Goal: Task Accomplishment & Management: Complete application form

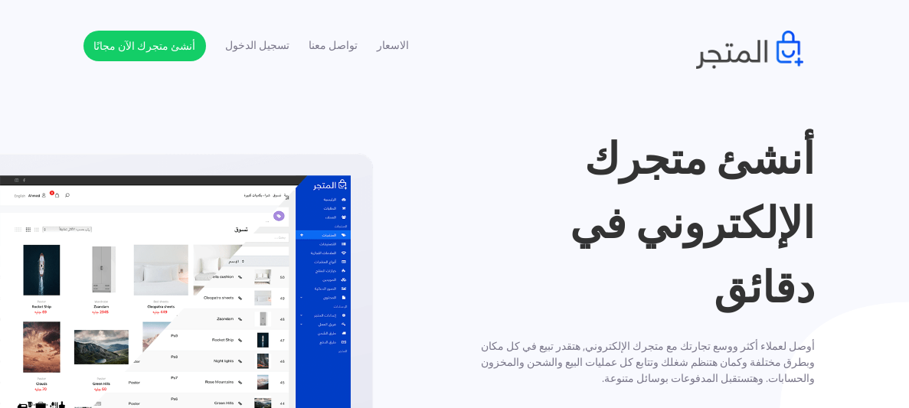
click at [569, 234] on h1 "أنشئ متجرك الإلكتروني في دقائق" at bounding box center [640, 222] width 348 height 193
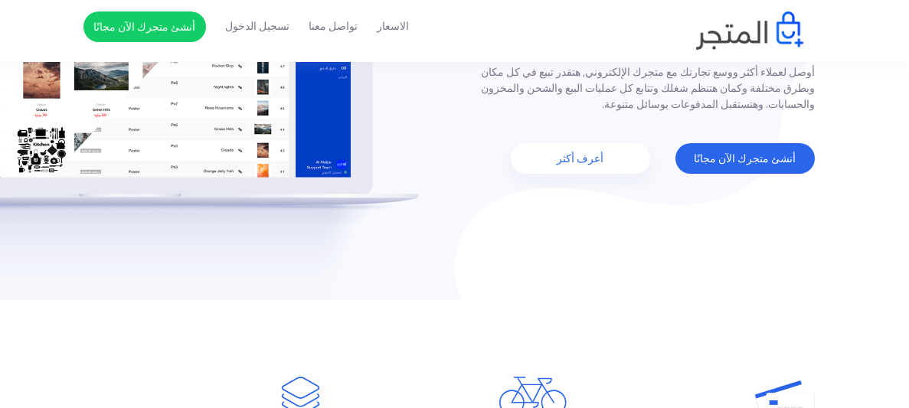
scroll to position [275, 0]
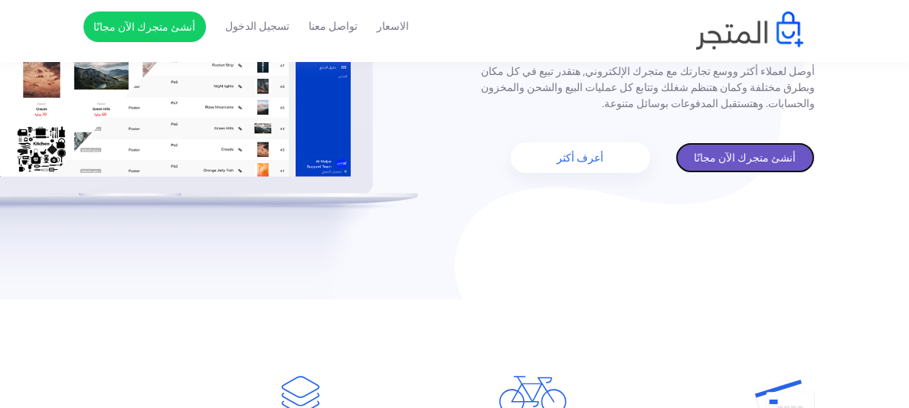
click at [742, 144] on link "أنشئ متجرك الآن مجانًا" at bounding box center [744, 157] width 139 height 31
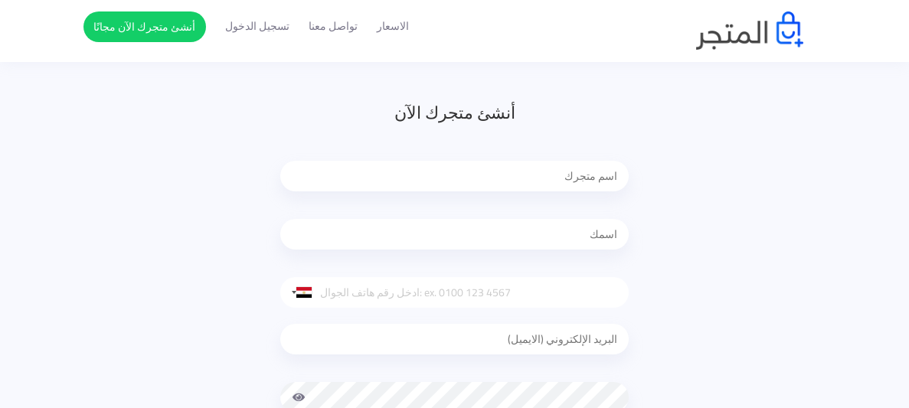
scroll to position [122, 0]
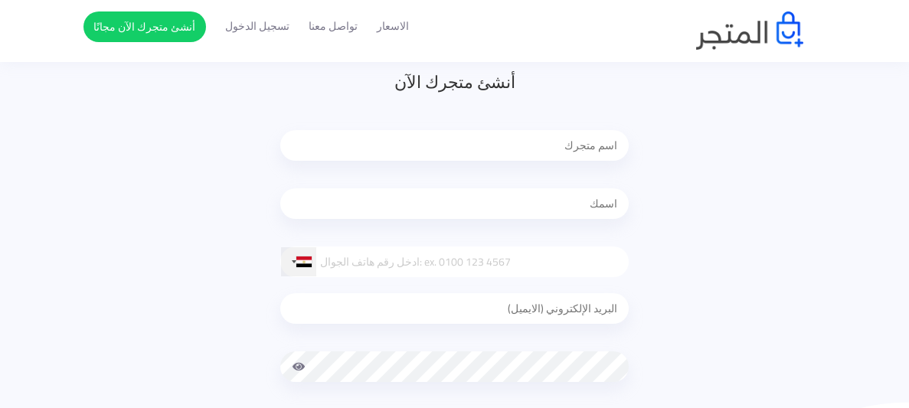
click at [308, 260] on div at bounding box center [303, 261] width 15 height 11
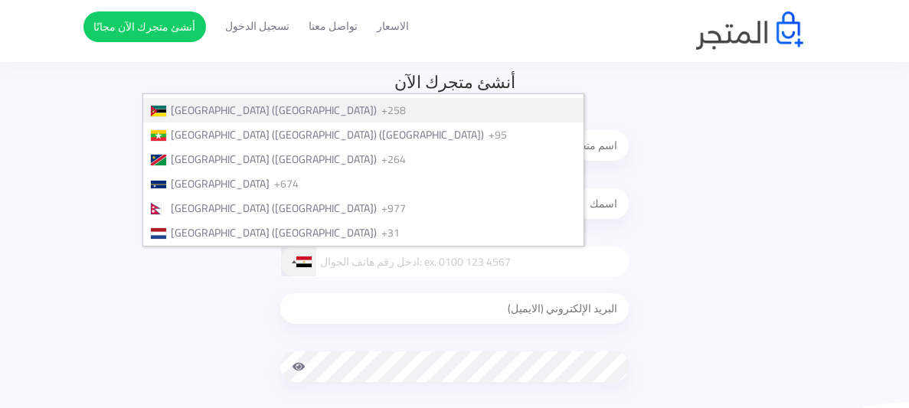
scroll to position [3566, 0]
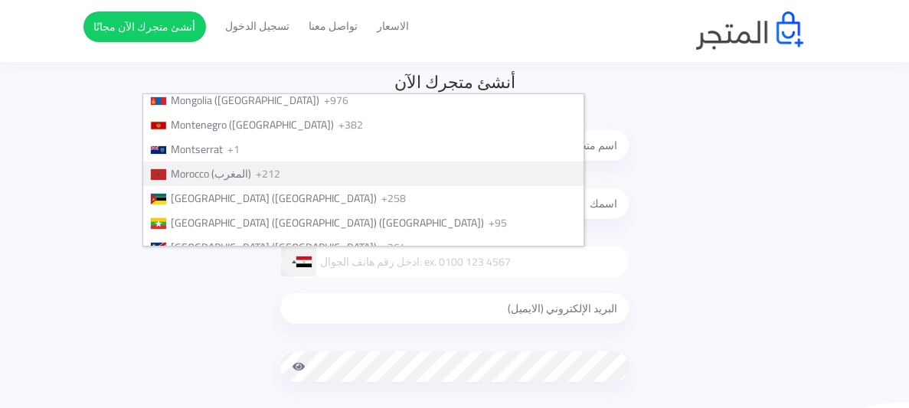
click at [251, 164] on span "Morocco (‫المغرب‬‎)" at bounding box center [211, 174] width 80 height 20
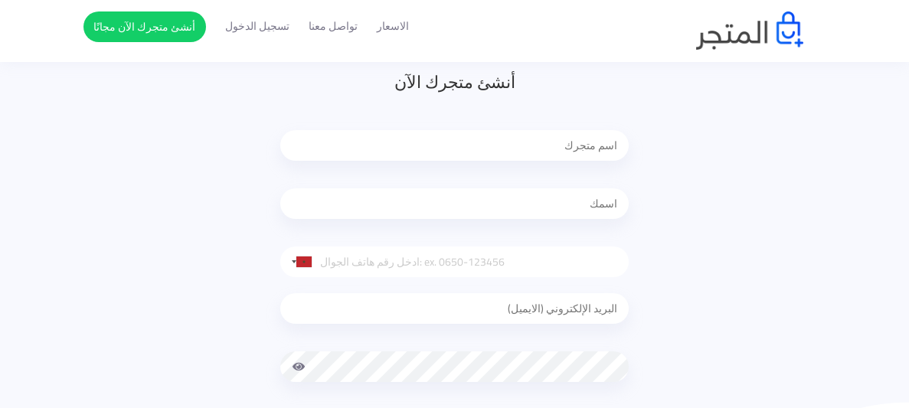
click at [400, 252] on input "tel" at bounding box center [454, 261] width 348 height 31
type input "o"
type input "0"
type input "0684901462"
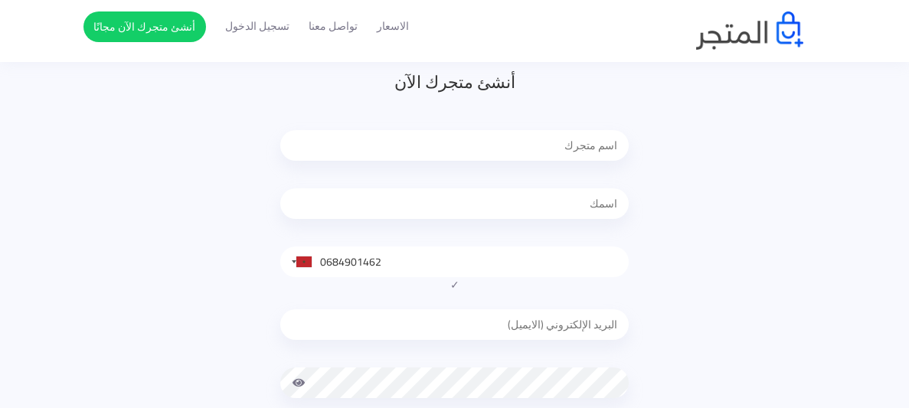
click at [465, 309] on input "email" at bounding box center [454, 324] width 348 height 31
type input "adam.adam65t@gmail.com"
click at [303, 380] on span at bounding box center [299, 382] width 14 height 31
click at [671, 284] on div "أنشئ متجرك الآن United States +1 United Kingdom +44 Afghanistan (‫افغانستان‬‎) …" at bounding box center [454, 284] width 742 height 429
click at [599, 203] on input "text" at bounding box center [454, 203] width 348 height 31
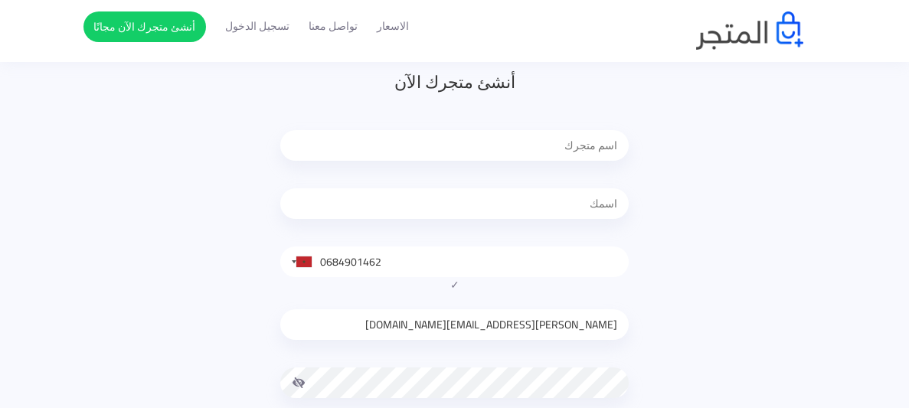
type input "[PERSON_NAME]"
click at [609, 144] on input "text" at bounding box center [454, 145] width 348 height 31
type input "DOMINZO SHOP"
click at [727, 194] on div "أنشئ متجرك الآن DOMINZO SHOP adam United States +1 United Kingdom +44 Afghanist…" at bounding box center [454, 284] width 742 height 429
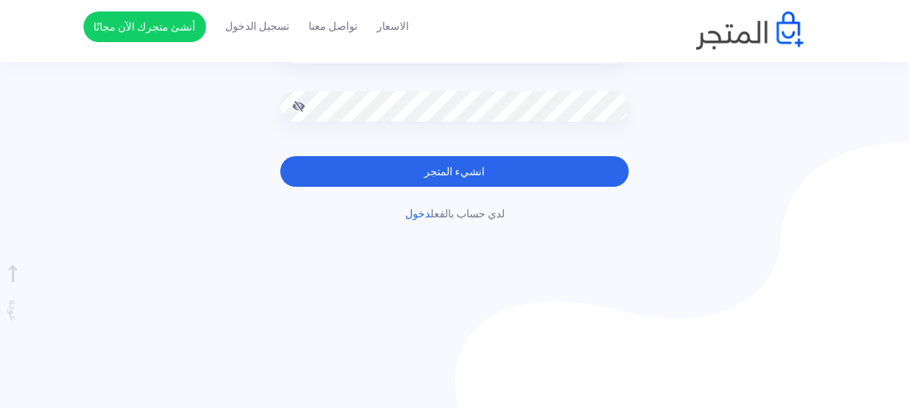
scroll to position [397, 0]
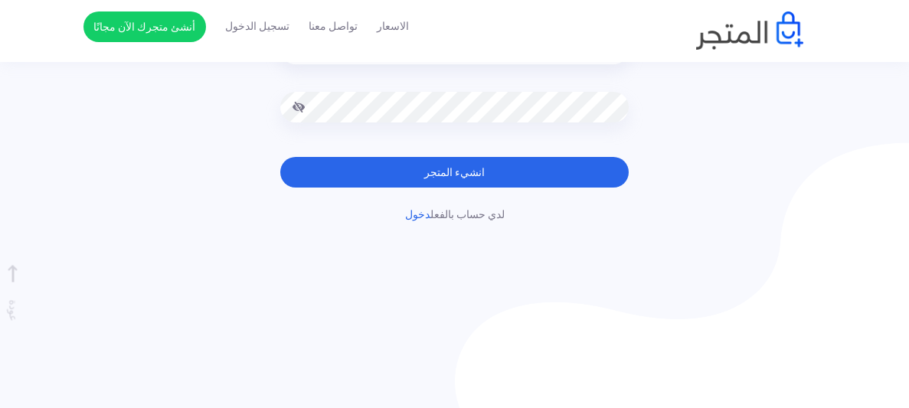
click at [531, 170] on button "انشيء المتجر" at bounding box center [454, 172] width 348 height 31
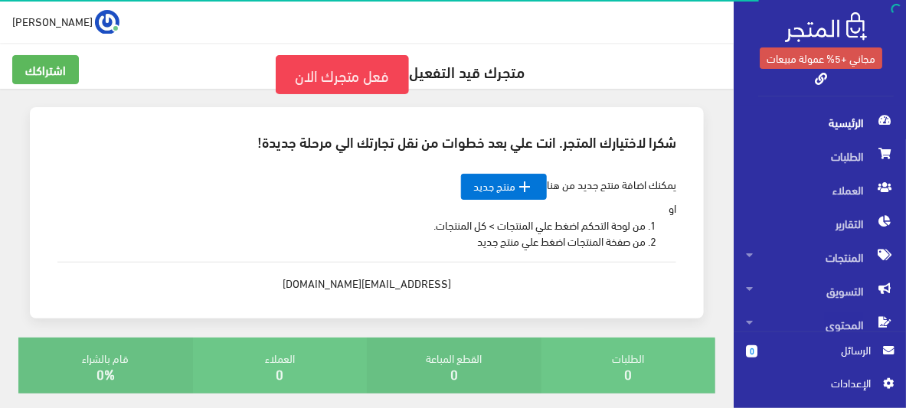
click at [620, 181] on div "يمكنك اضافة منتج جديد من هنا  منتج جديد او من لوحة التحكم اضغط علي المنتجات > …" at bounding box center [366, 233] width 643 height 142
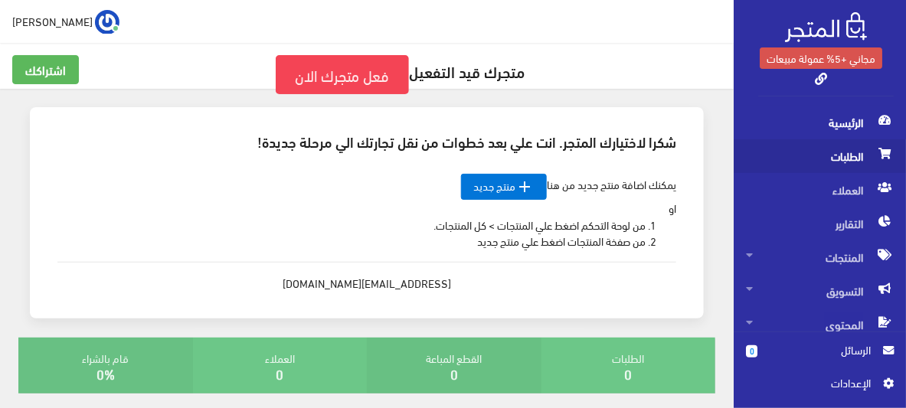
click at [801, 141] on span "الطلبات" at bounding box center [820, 156] width 148 height 34
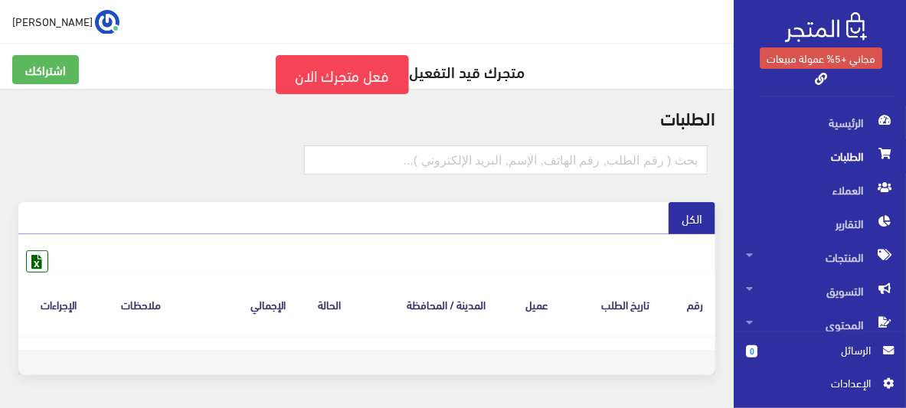
click at [616, 223] on ul "الكل" at bounding box center [366, 217] width 697 height 31
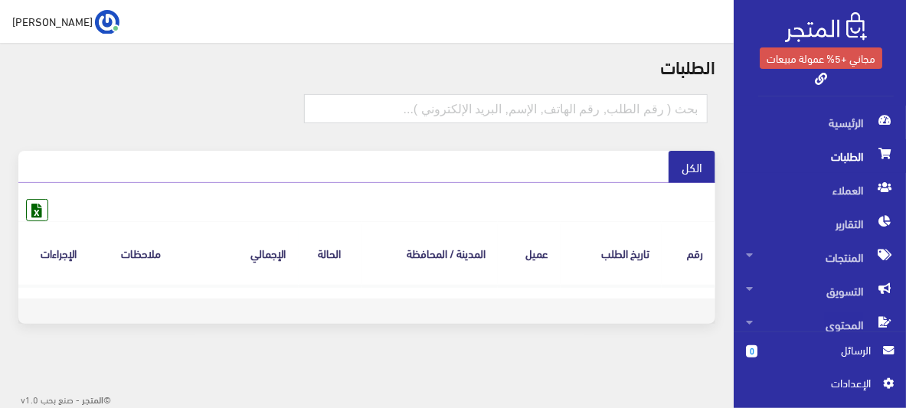
scroll to position [21, 0]
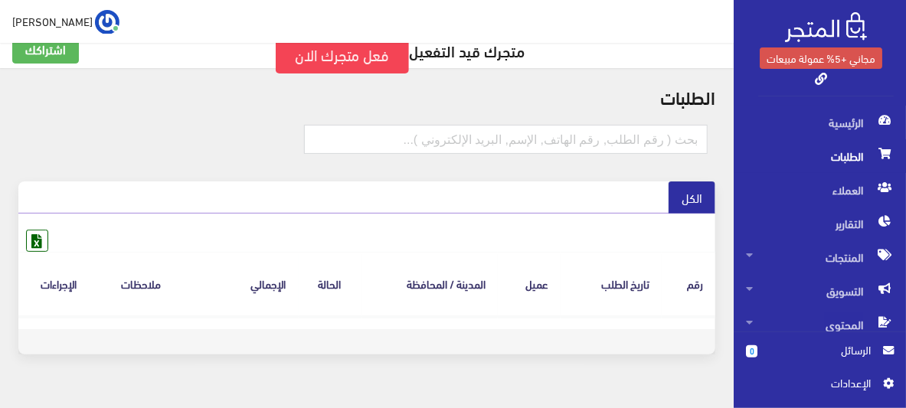
click at [871, 148] on span "الطلبات" at bounding box center [820, 156] width 148 height 34
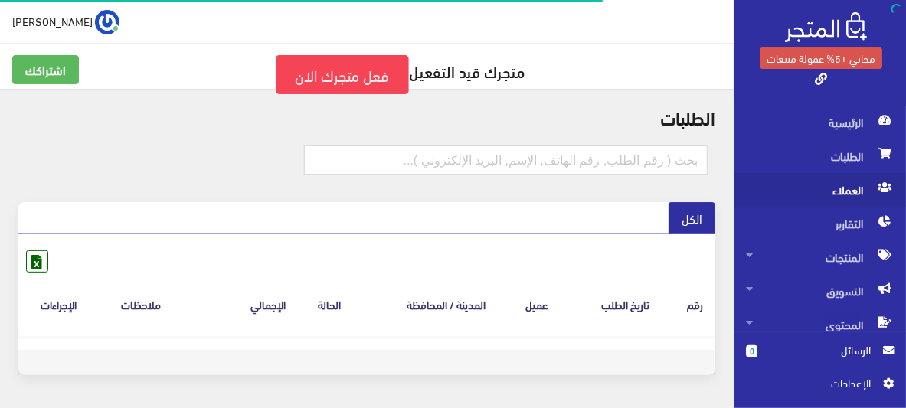
click at [860, 178] on span "العملاء" at bounding box center [820, 190] width 148 height 34
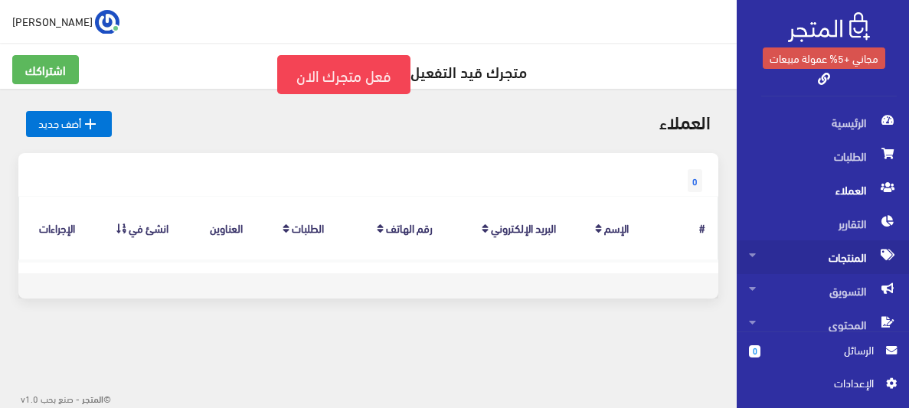
click at [810, 262] on span "المنتجات" at bounding box center [823, 257] width 148 height 34
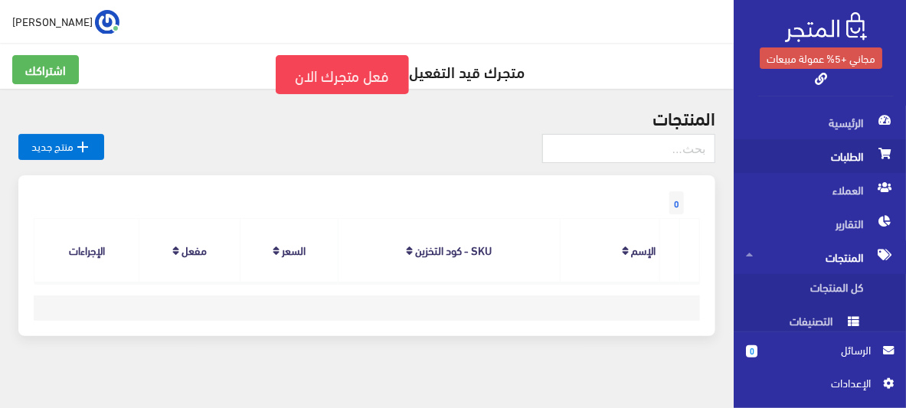
click at [835, 150] on span "الطلبات" at bounding box center [820, 156] width 148 height 34
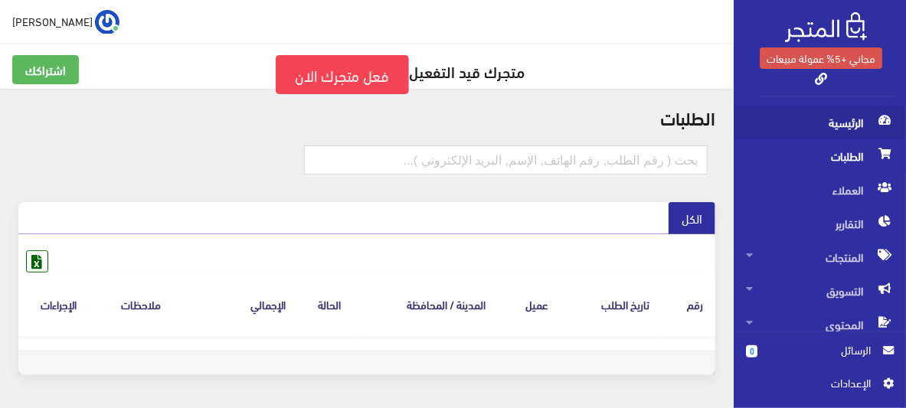
click at [872, 111] on span "الرئيسية" at bounding box center [820, 123] width 148 height 34
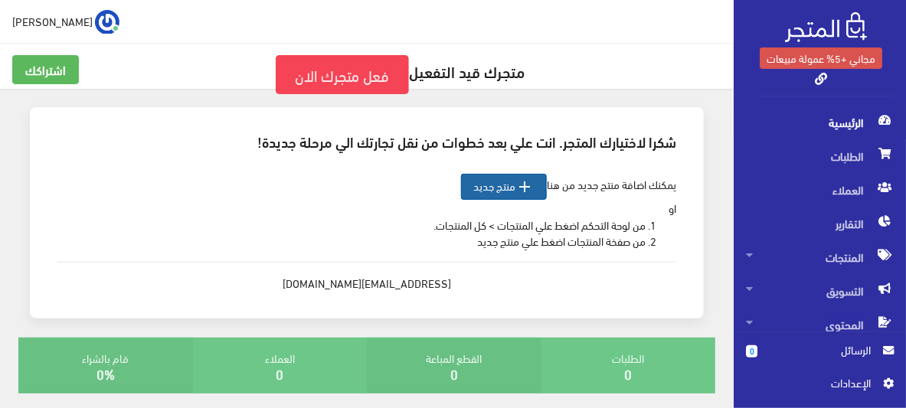
click at [512, 186] on link " منتج جديد" at bounding box center [504, 187] width 86 height 26
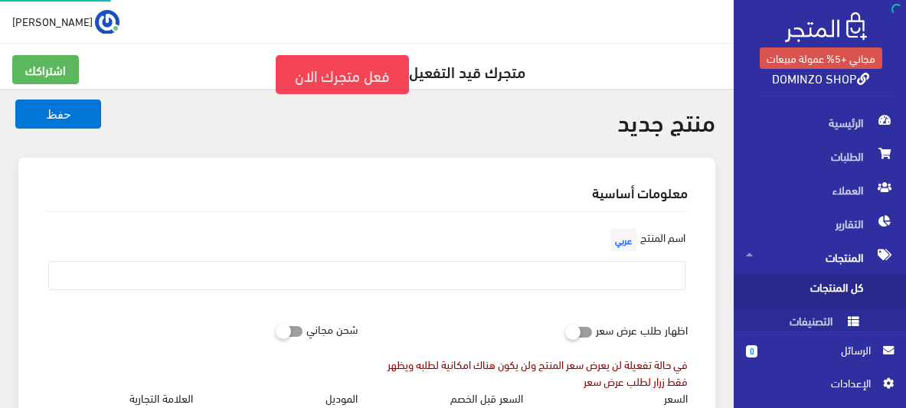
select select
click at [601, 269] on input "text" at bounding box center [366, 275] width 637 height 29
click at [558, 329] on input "checkbox" at bounding box center [551, 328] width 28 height 15
checkbox input "true"
click at [276, 328] on icon at bounding box center [276, 331] width 0 height 14
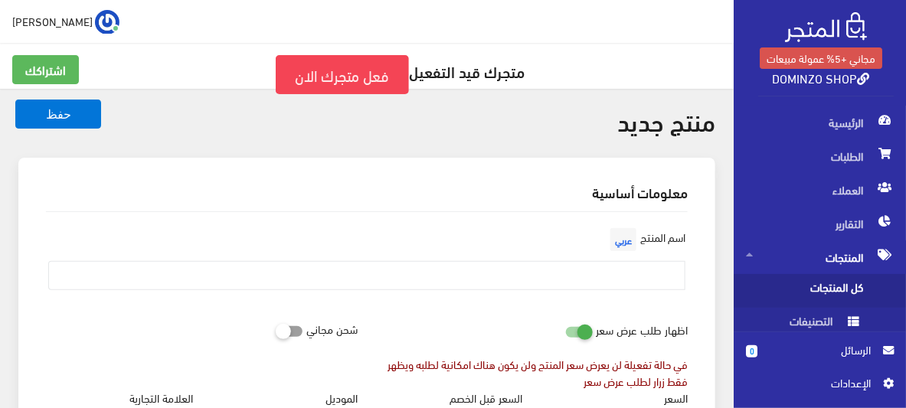
click at [276, 328] on input "checkbox" at bounding box center [262, 328] width 28 height 15
checkbox input "true"
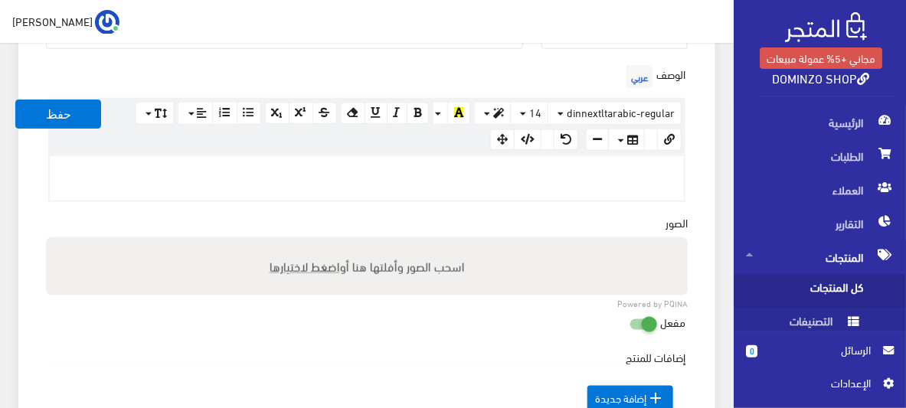
scroll to position [459, 0]
click at [327, 300] on div "Powered by PQINA اسحب الصور وأفلتها هنا أو اضغط لاختيارها Files" at bounding box center [367, 271] width 660 height 70
click at [376, 250] on label "اسحب الصور وأفلتها هنا أو اضغط لاختيارها" at bounding box center [366, 265] width 207 height 31
click at [376, 240] on input "اسحب الصور وأفلتها هنا أو اضغط لاختيارها" at bounding box center [366, 238] width 641 height 5
type input "C:\fakepath\IMG-20250718-WA0005.jpg"
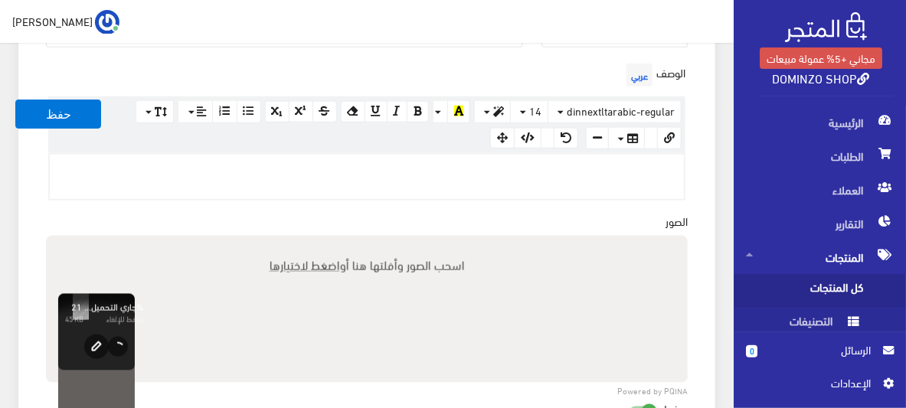
click at [186, 204] on div "الوصف عربي × Insert Image Select from files Image URL Insert Image × Insert Lin…" at bounding box center [367, 136] width 660 height 153
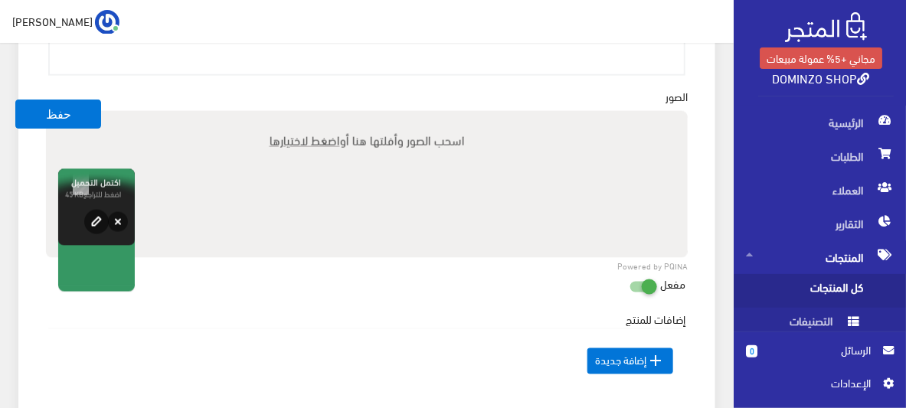
scroll to position [581, 0]
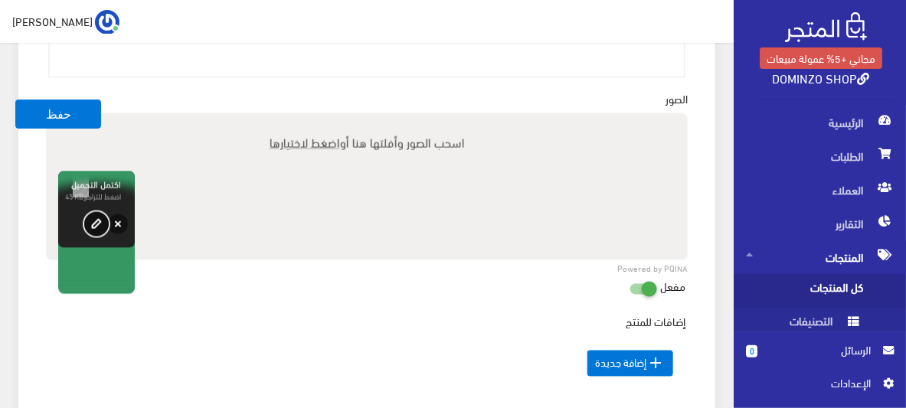
click at [88, 215] on button "edit" at bounding box center [96, 224] width 24 height 24
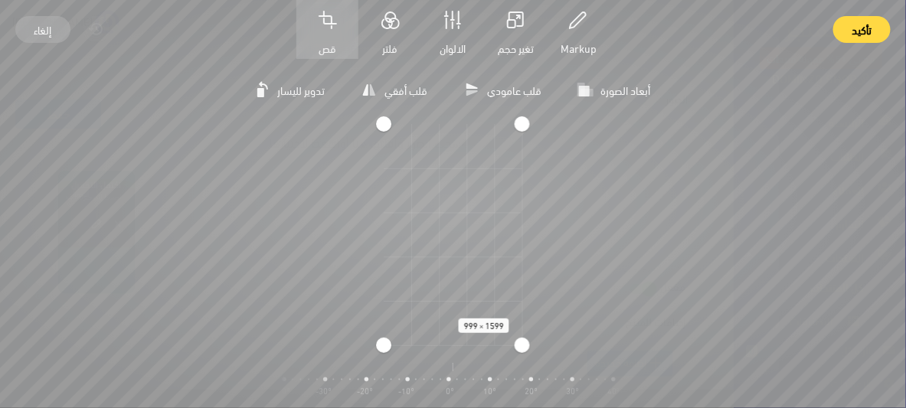
click at [491, 379] on div at bounding box center [452, 380] width 880 height 44
click at [491, 383] on div at bounding box center [452, 380] width 880 height 44
click at [523, 376] on div at bounding box center [452, 380] width 880 height 44
click at [684, 381] on div at bounding box center [452, 380] width 880 height 44
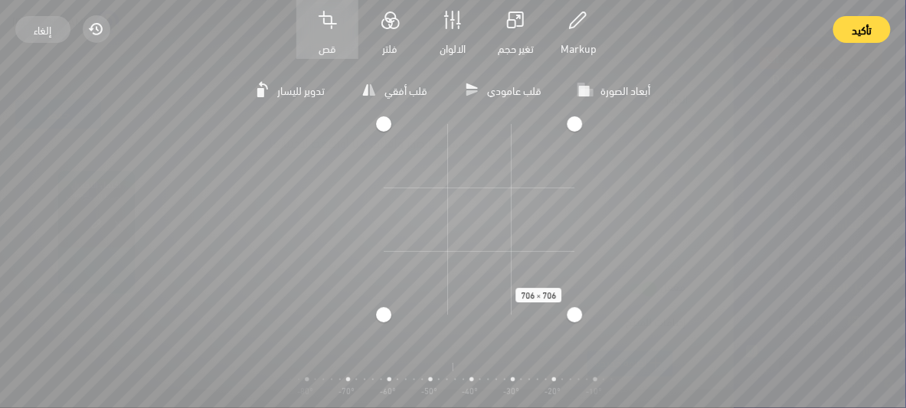
click at [573, 364] on div "تدوير لليسار قلب أفقي قلب عامودي أبعاد الصورة مربعة طولية عرضية 706 × 706 تكبير…" at bounding box center [453, 233] width 906 height 349
click at [597, 88] on button "أبعاد الصورة" at bounding box center [614, 89] width 91 height 31
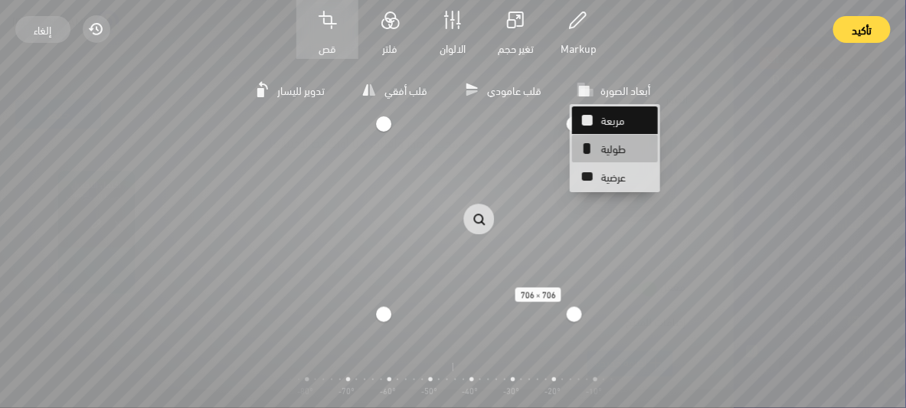
click at [609, 147] on span "طولية" at bounding box center [624, 149] width 47 height 28
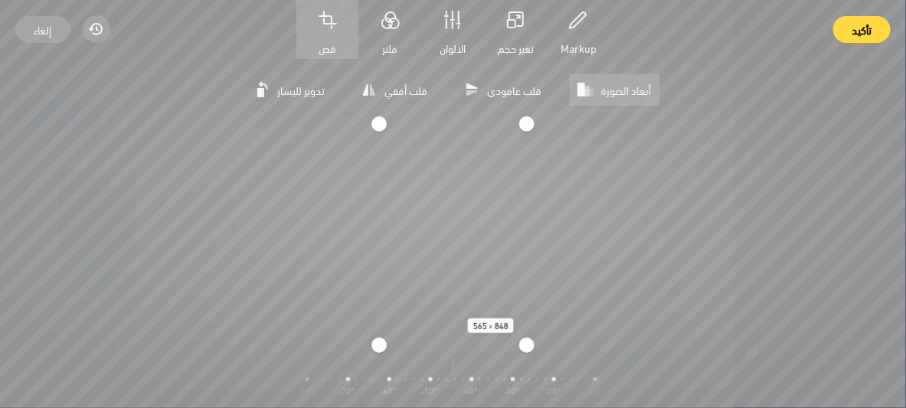
click at [600, 93] on button "أبعاد الصورة" at bounding box center [614, 89] width 91 height 31
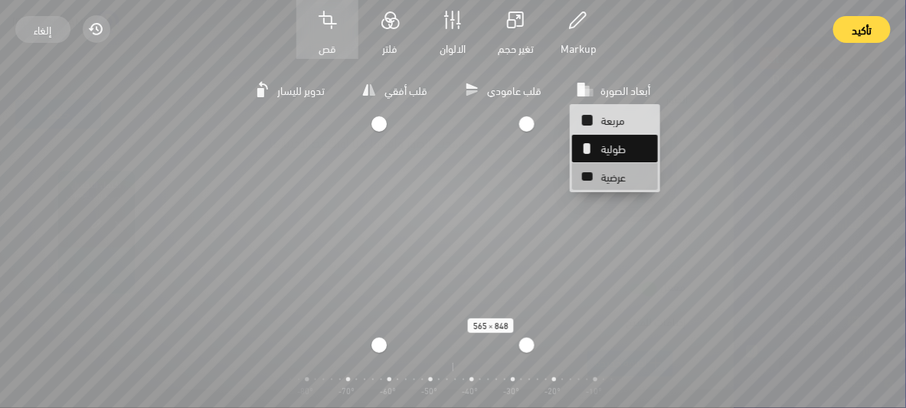
click at [593, 171] on icon "button" at bounding box center [587, 177] width 18 height 18
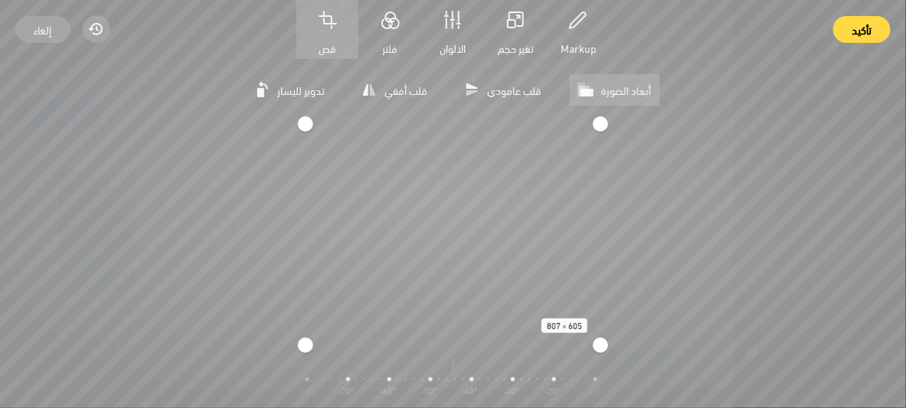
click at [610, 93] on span "أبعاد الصورة" at bounding box center [626, 89] width 50 height 19
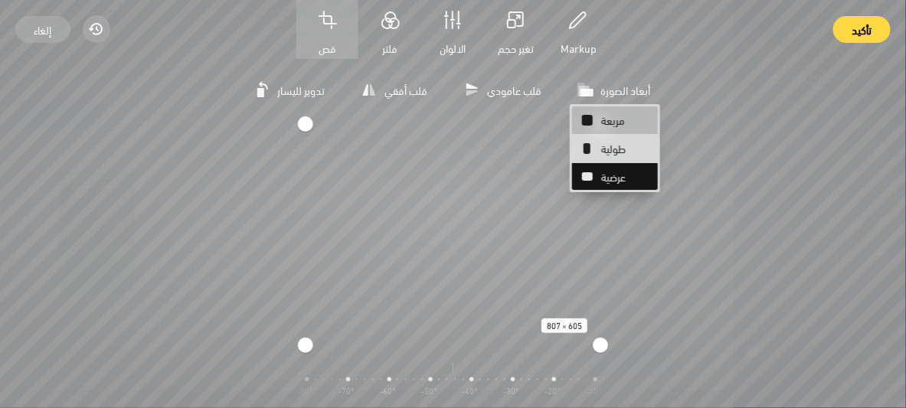
click at [600, 118] on button "مربعة" at bounding box center [615, 120] width 86 height 28
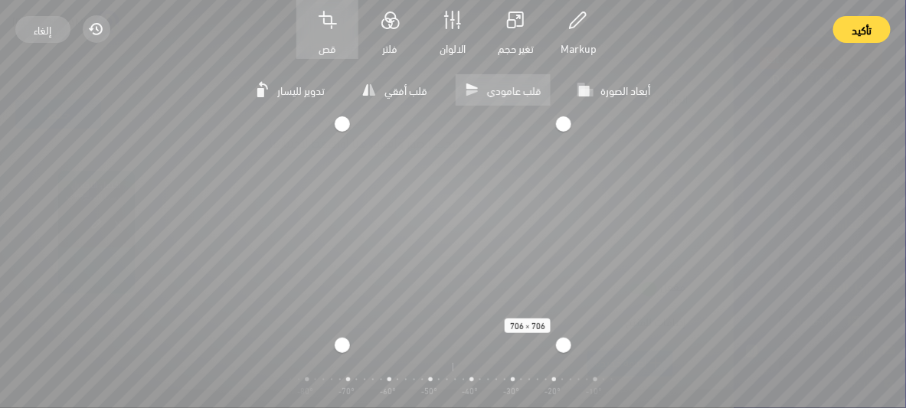
click at [516, 92] on span "قلب عامودي" at bounding box center [514, 89] width 54 height 19
click at [513, 87] on span "قلب عامودي" at bounding box center [514, 89] width 54 height 19
click at [410, 83] on span "قلب أفقي" at bounding box center [405, 89] width 43 height 19
click at [258, 94] on rect "button" at bounding box center [260, 92] width 7 height 9
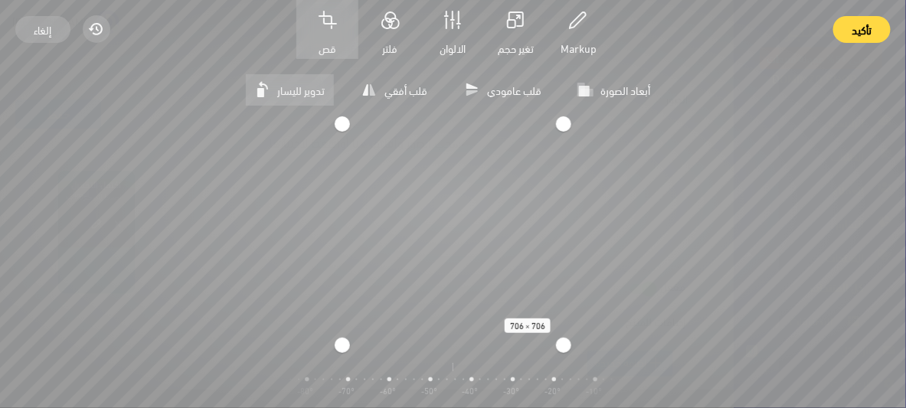
click at [258, 94] on rect "button" at bounding box center [260, 92] width 7 height 9
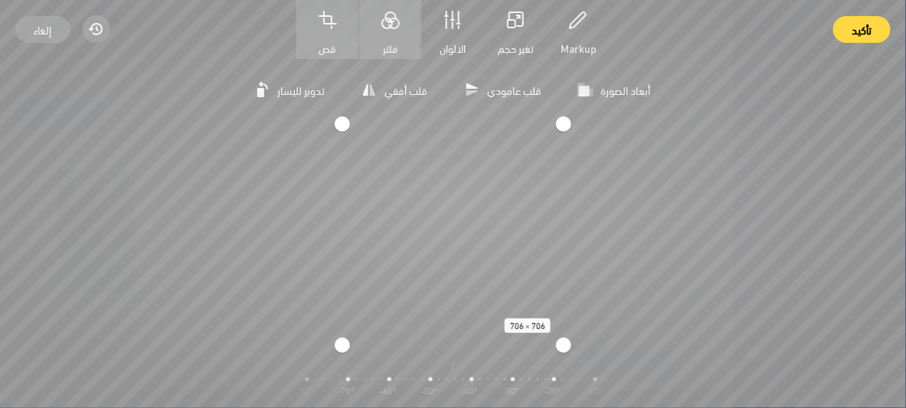
click at [381, 15] on icon "button" at bounding box center [390, 20] width 18 height 18
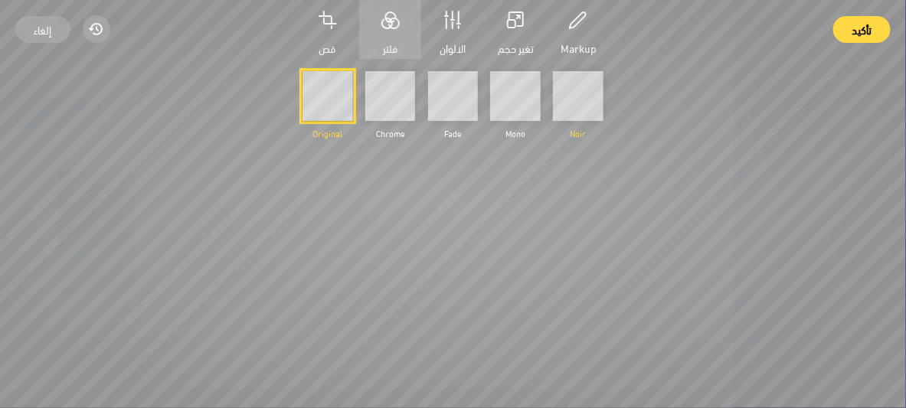
click at [575, 98] on input "Noir" at bounding box center [578, 96] width 50 height 50
radio input "true"
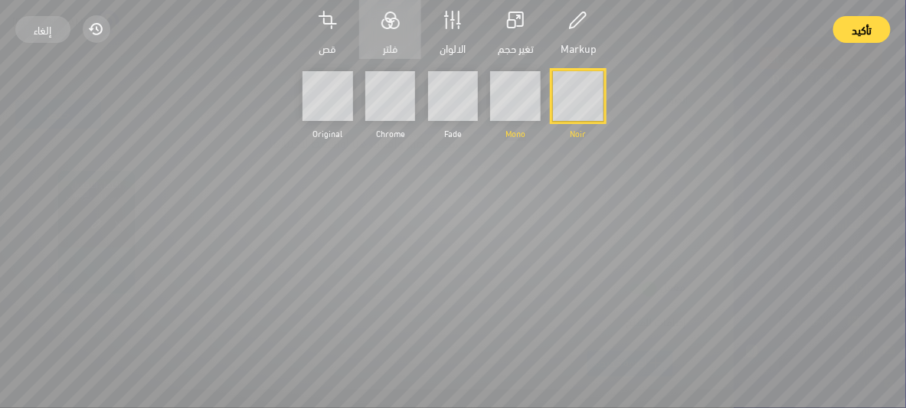
click at [507, 95] on input "Mono" at bounding box center [515, 96] width 50 height 50
radio input "true"
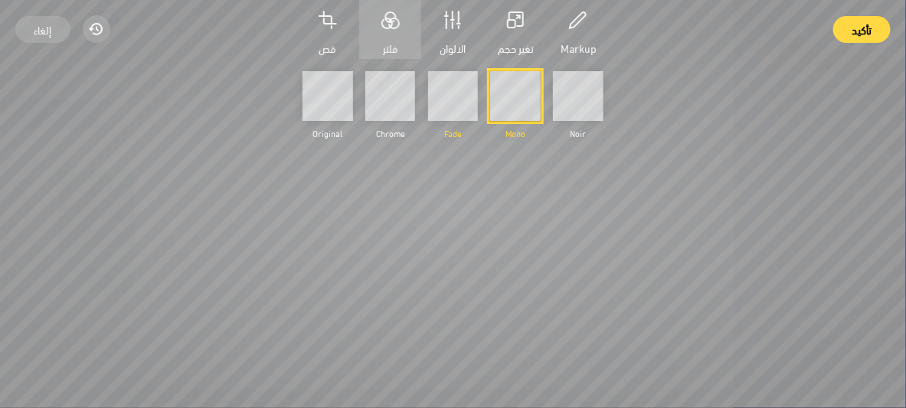
click at [470, 90] on input "Fade" at bounding box center [453, 96] width 50 height 50
radio input "true"
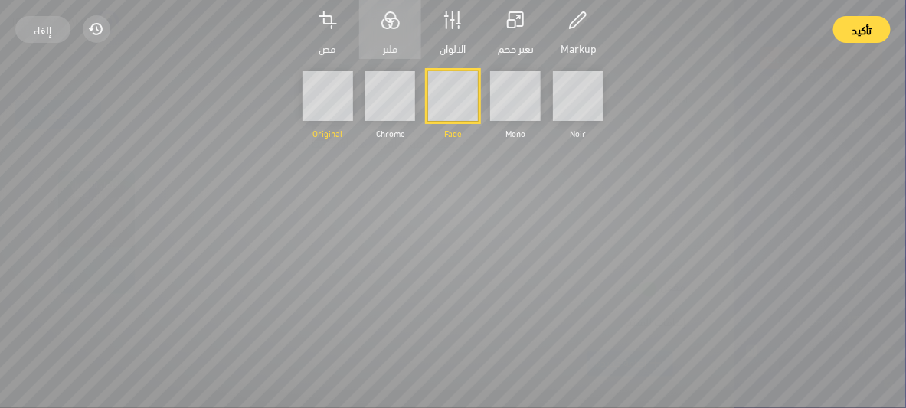
click at [328, 106] on input "Original" at bounding box center [327, 96] width 50 height 50
radio input "true"
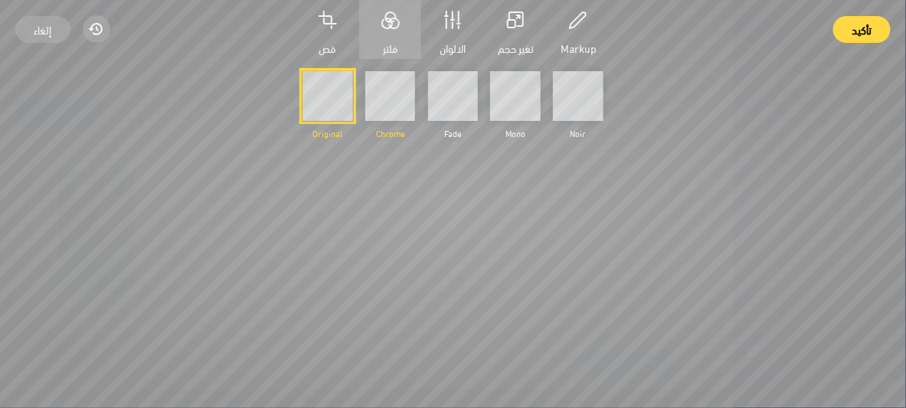
click at [403, 87] on input "Chrome" at bounding box center [390, 96] width 50 height 50
radio input "true"
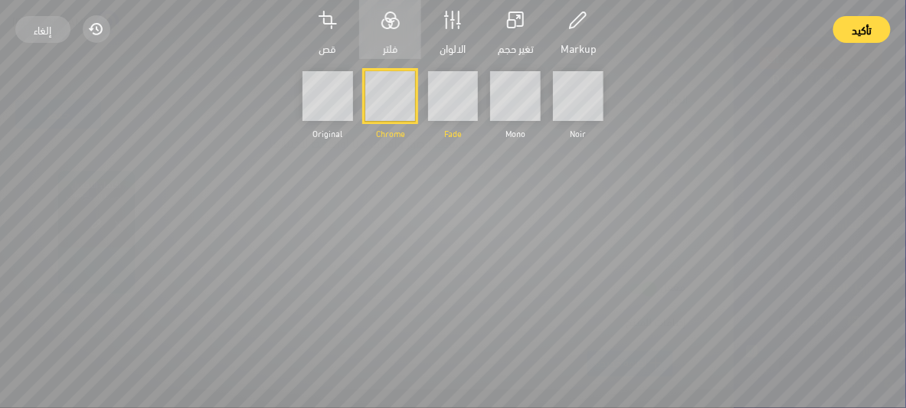
click at [429, 88] on input "Fade" at bounding box center [453, 96] width 50 height 50
radio input "true"
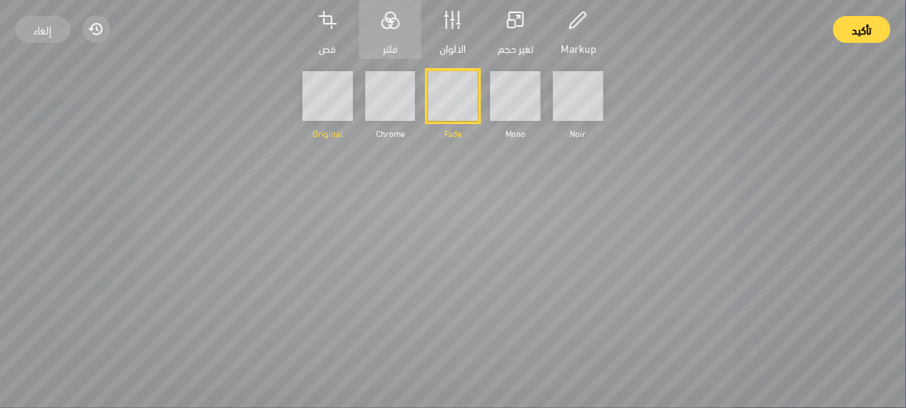
click at [325, 101] on input "Original" at bounding box center [327, 96] width 50 height 50
radio input "true"
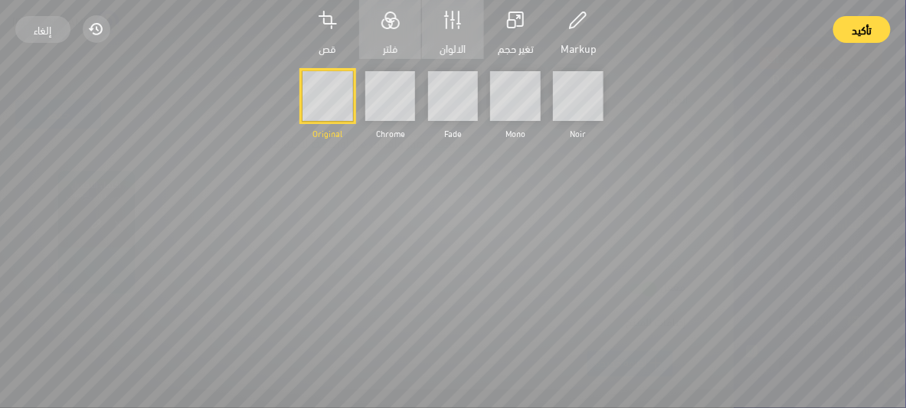
click at [438, 16] on button "الالوان" at bounding box center [453, 29] width 62 height 59
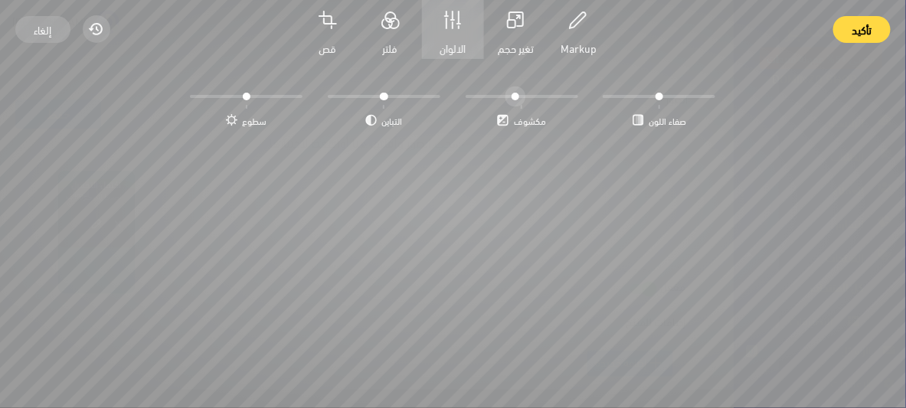
click at [514, 92] on input "مكشوف" at bounding box center [521, 95] width 113 height 25
click at [479, 92] on input "مكشوف" at bounding box center [521, 95] width 113 height 25
click at [629, 87] on form "سطوع center التباين center مكشوف center صفاء اللون center" at bounding box center [452, 111] width 881 height 81
type input "1.5"
click at [772, 71] on div "تدوير لليسار قلب أفقي قلب عامودي أبعاد الصورة مربعة طولية عرضية 706 × 706 تكبير…" at bounding box center [453, 233] width 906 height 349
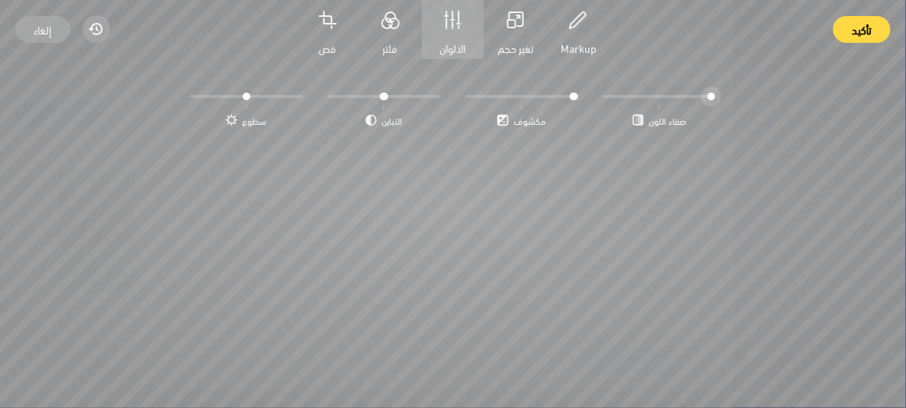
type input "2"
click at [210, 72] on div "تدوير لليسار قلب أفقي قلب عامودي أبعاد الصورة مربعة طولية عرضية 706 × 706 تكبير…" at bounding box center [453, 233] width 906 height 349
click at [534, 118] on form "سطوع center التباين center مكشوف center صفاء اللون center" at bounding box center [452, 111] width 881 height 81
type input "1.5"
click at [328, 81] on div "تدوير لليسار قلب أفقي قلب عامودي أبعاد الصورة مربعة طولية عرضية 706 × 706 تكبير…" at bounding box center [453, 233] width 906 height 349
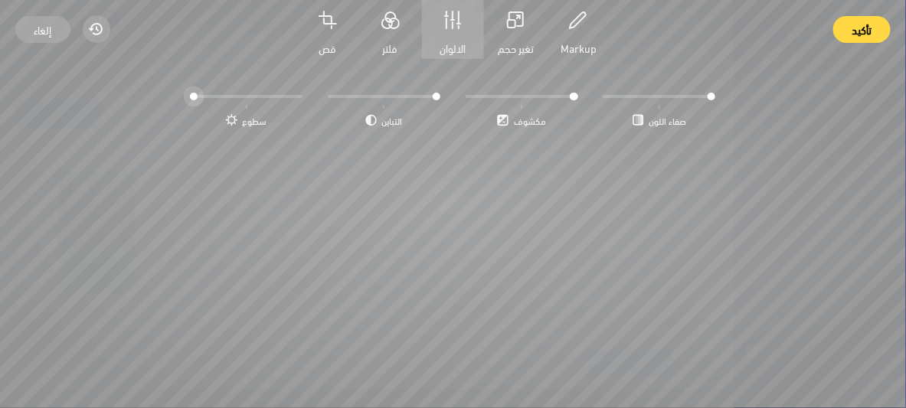
click at [116, 71] on div "تدوير لليسار قلب أفقي قلب عامودي أبعاد الصورة مربعة طولية عرضية 706 × 706 تكبير…" at bounding box center [453, 233] width 906 height 349
click at [248, 95] on span "center" at bounding box center [246, 95] width 125 height 25
click at [261, 93] on span "center" at bounding box center [246, 95] width 125 height 25
click at [246, 91] on input "سطوع" at bounding box center [246, 95] width 113 height 25
type input "0"
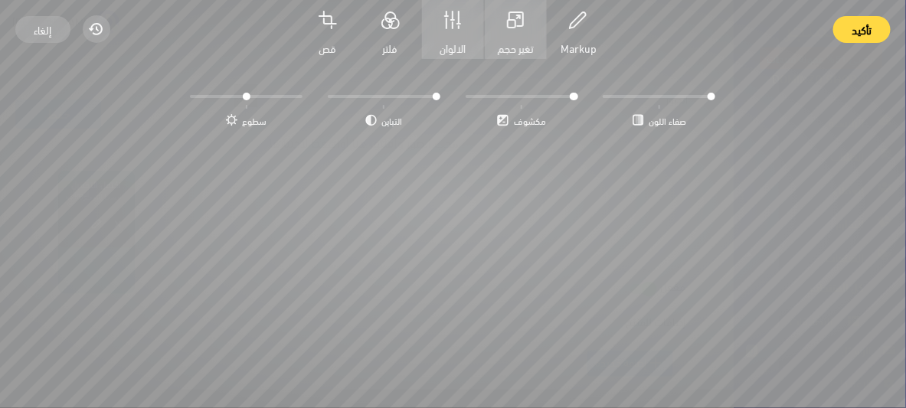
click at [514, 31] on button "تغير حجم الصورة" at bounding box center [516, 29] width 62 height 59
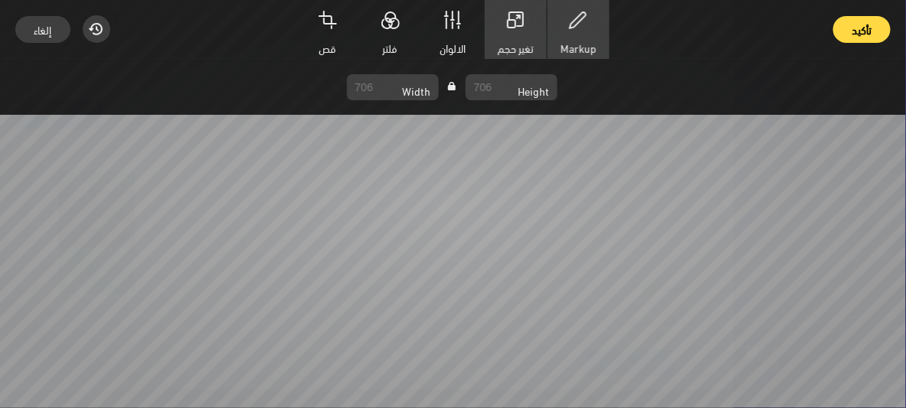
click at [596, 15] on button "Markup" at bounding box center [578, 29] width 62 height 59
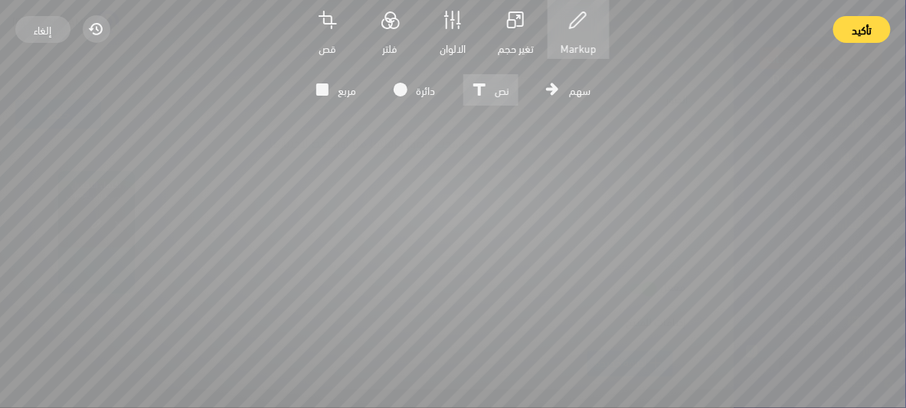
click at [485, 75] on button "< نص" at bounding box center [490, 89] width 55 height 31
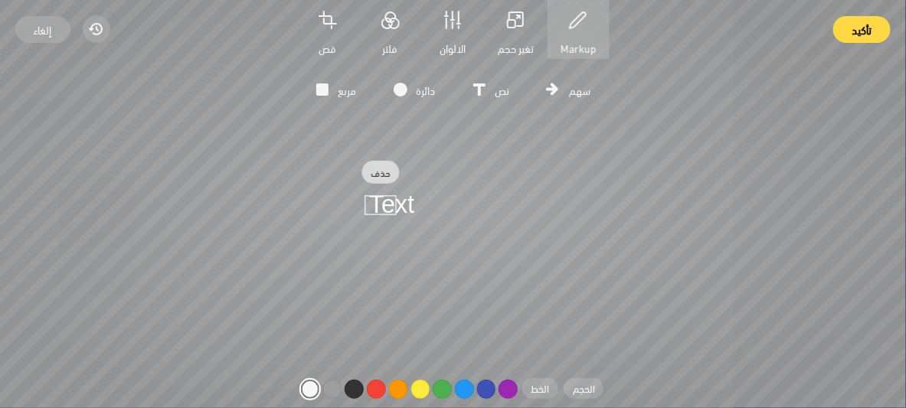
click at [408, 217] on icon "Text" at bounding box center [453, 263] width 906 height 408
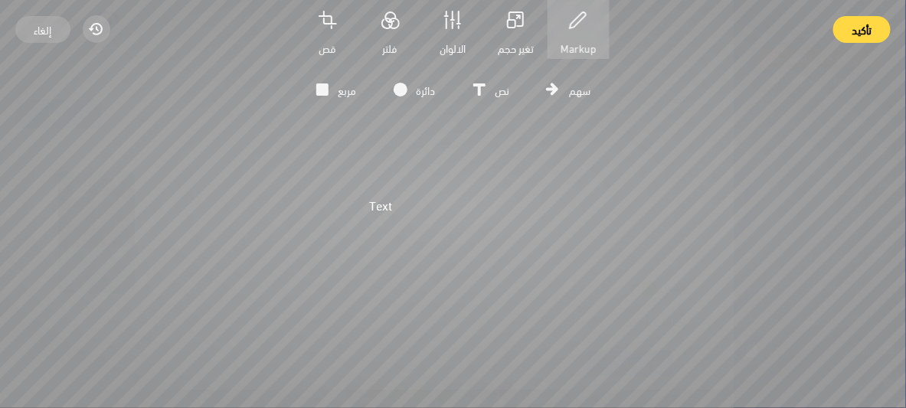
click at [388, 211] on text "Text" at bounding box center [380, 205] width 23 height 22
click at [484, 83] on icon "button" at bounding box center [479, 89] width 12 height 12
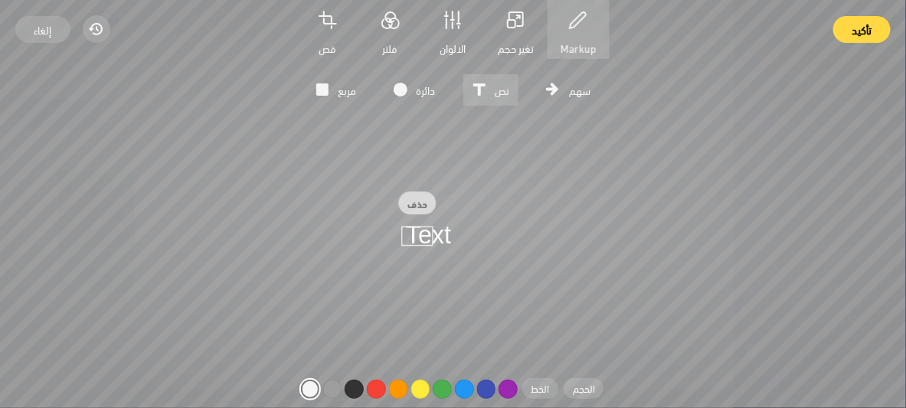
click at [413, 233] on text "Text" at bounding box center [417, 235] width 23 height 22
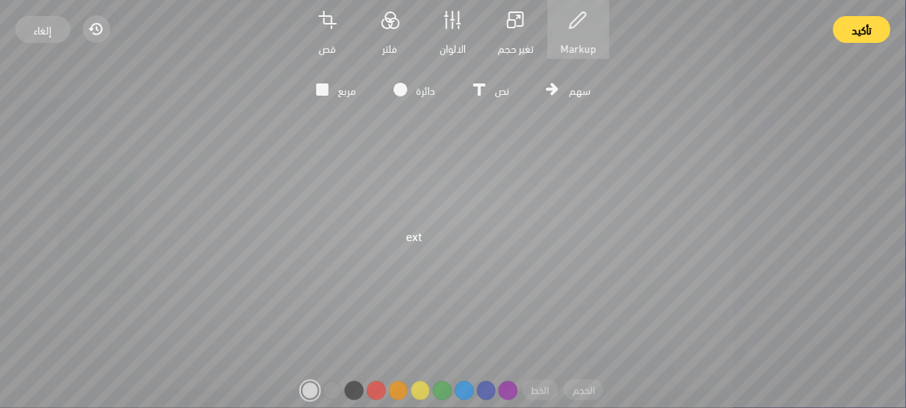
click at [437, 229] on icon "ext" at bounding box center [453, 263] width 906 height 408
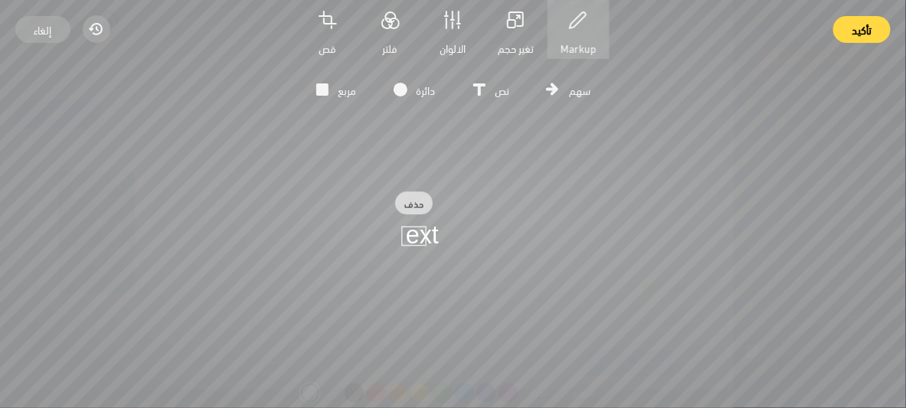
click at [414, 230] on text "ext" at bounding box center [414, 235] width 16 height 22
click at [431, 230] on icon "ext" at bounding box center [453, 263] width 906 height 408
click at [419, 237] on text "ext" at bounding box center [414, 235] width 16 height 22
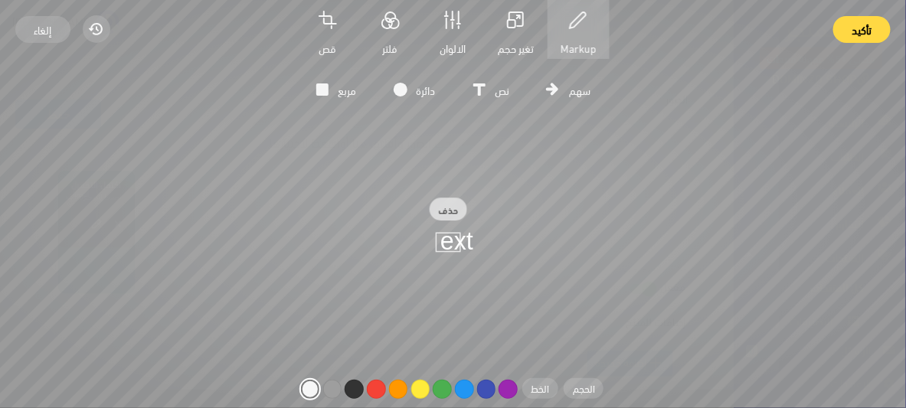
click at [449, 234] on text "ext" at bounding box center [447, 242] width 16 height 22
click at [446, 209] on button "حذف" at bounding box center [445, 211] width 38 height 24
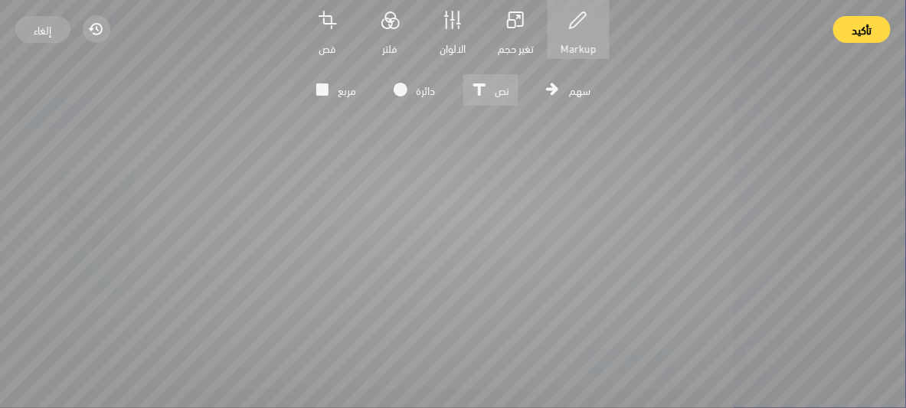
click at [485, 96] on icon "<" at bounding box center [479, 90] width 20 height 20
type input "Text"
click at [467, 73] on icon at bounding box center [453, 263] width 906 height 408
click at [468, 74] on div "تدوير لليسار قلب أفقي قلب عامودي أبعاد الصورة مربعة طولية عرضية 706 × 706 تكبير…" at bounding box center [453, 233] width 906 height 349
click at [488, 89] on icon "<" at bounding box center [479, 90] width 20 height 20
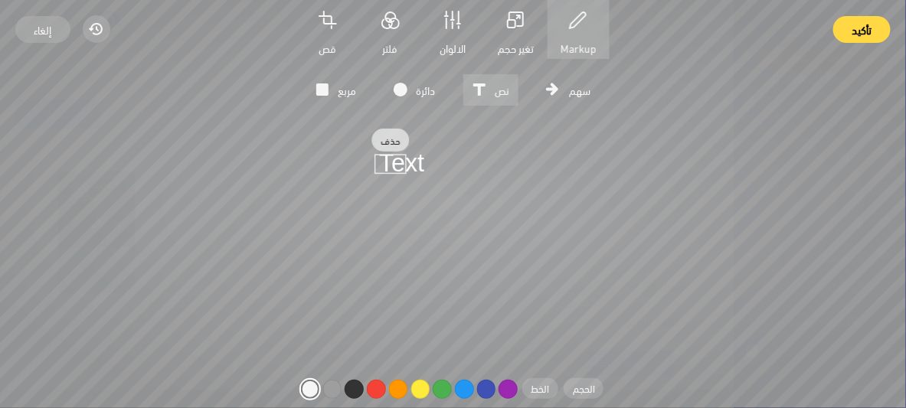
click at [397, 165] on text "Text" at bounding box center [390, 163] width 23 height 22
type input "t"
click at [386, 165] on icon "t" at bounding box center [453, 263] width 906 height 408
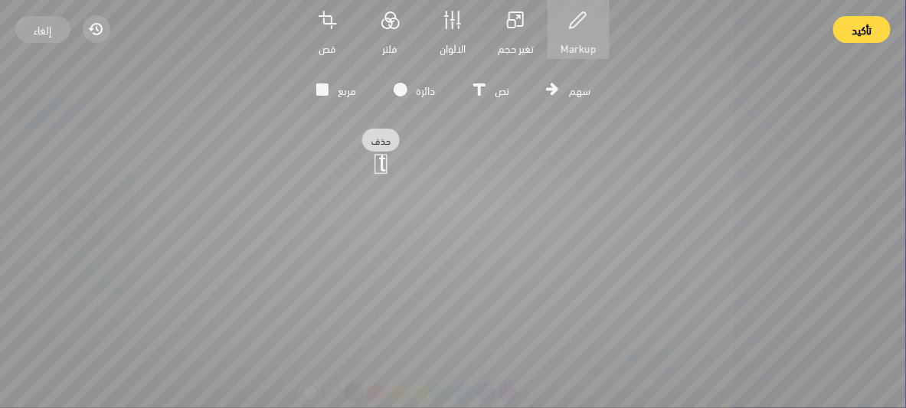
click at [379, 165] on text "t" at bounding box center [381, 163] width 4 height 22
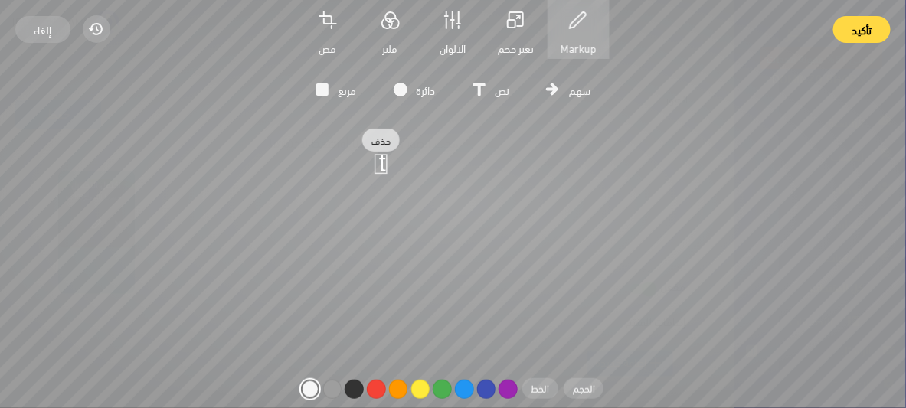
click at [382, 165] on text "t" at bounding box center [381, 163] width 4 height 22
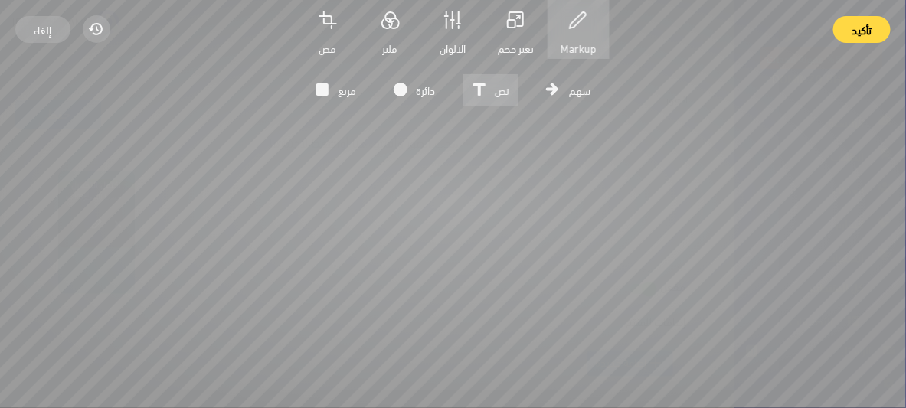
click at [474, 84] on icon "button" at bounding box center [479, 89] width 12 height 12
click at [478, 78] on button "< نص" at bounding box center [490, 89] width 55 height 31
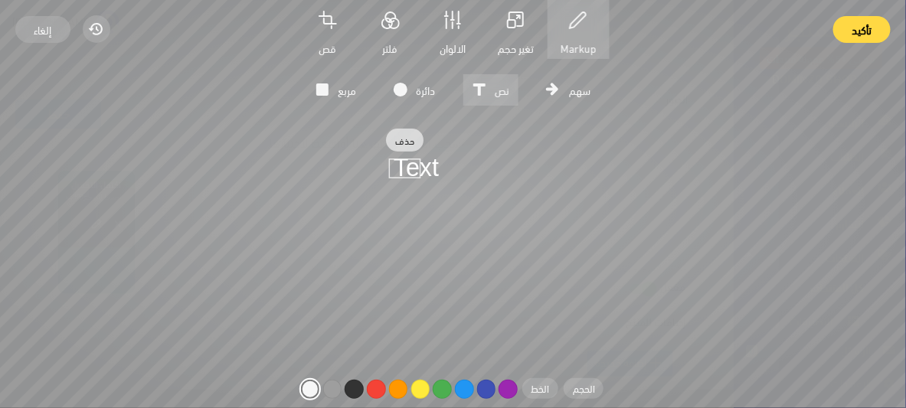
click at [415, 167] on text "Text" at bounding box center [404, 168] width 23 height 22
type input "T"
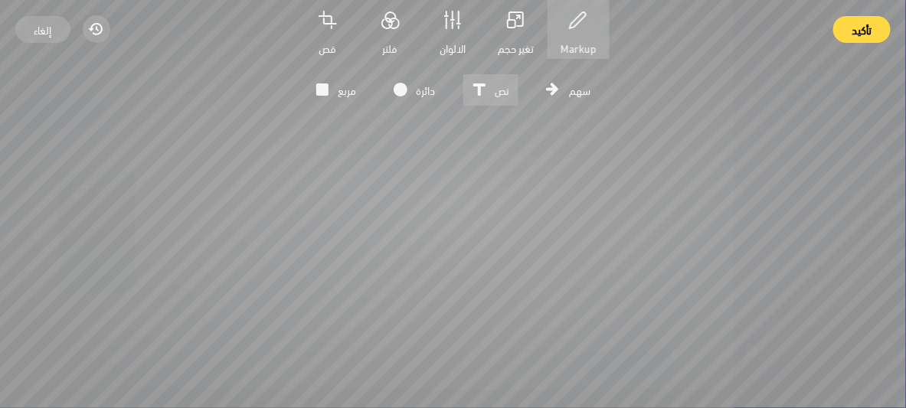
click at [498, 76] on button "< نص" at bounding box center [490, 89] width 55 height 31
click at [485, 92] on icon "<" at bounding box center [479, 90] width 20 height 20
click at [501, 71] on icon at bounding box center [453, 263] width 906 height 408
click at [502, 83] on span "نص" at bounding box center [501, 89] width 15 height 19
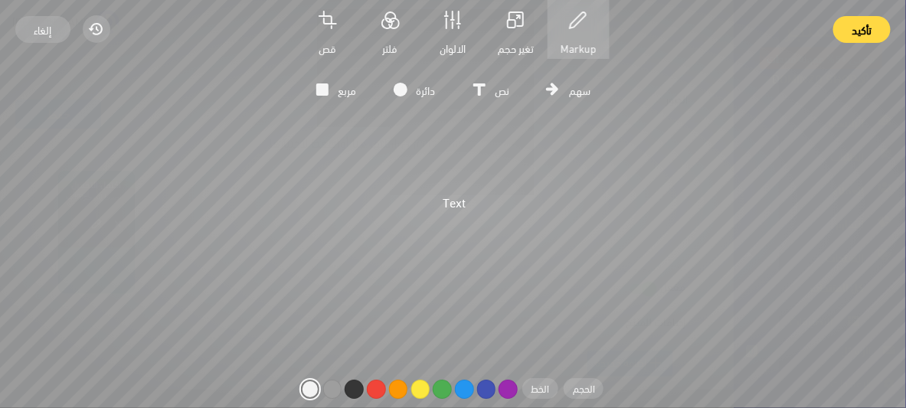
click at [660, 107] on icon "Text" at bounding box center [453, 263] width 906 height 408
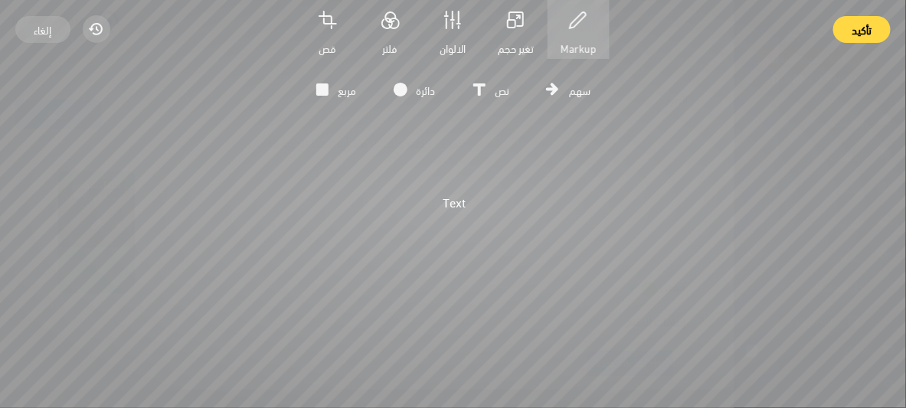
click at [457, 200] on text "Text" at bounding box center [453, 202] width 23 height 22
click at [457, 200] on icon at bounding box center [453, 263] width 906 height 408
click at [498, 83] on span "نص" at bounding box center [501, 89] width 15 height 19
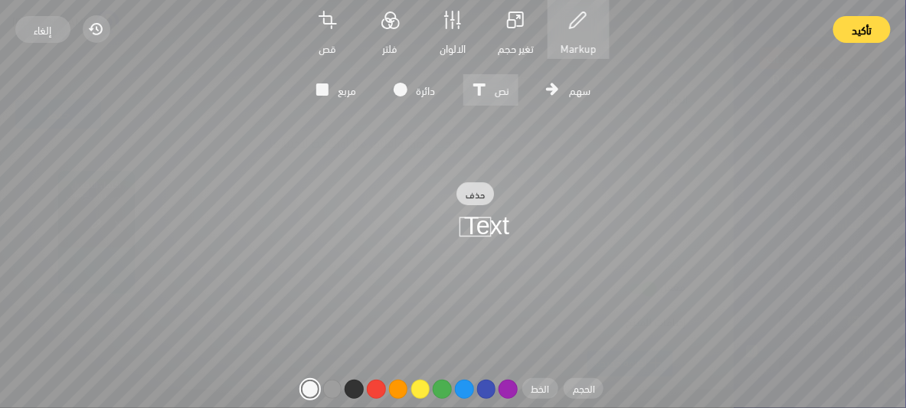
click at [485, 220] on text "Text" at bounding box center [475, 226] width 23 height 22
type input "T"
click at [504, 83] on span "نص" at bounding box center [501, 89] width 15 height 19
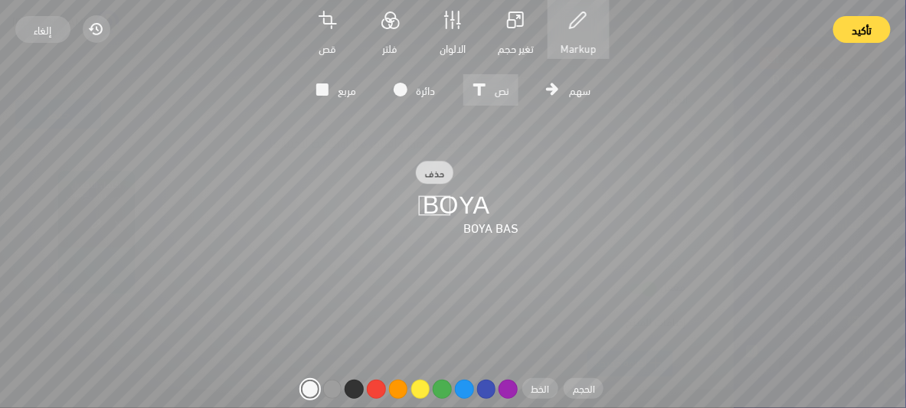
click at [471, 227] on text "BOYA BAS" at bounding box center [490, 227] width 55 height 22
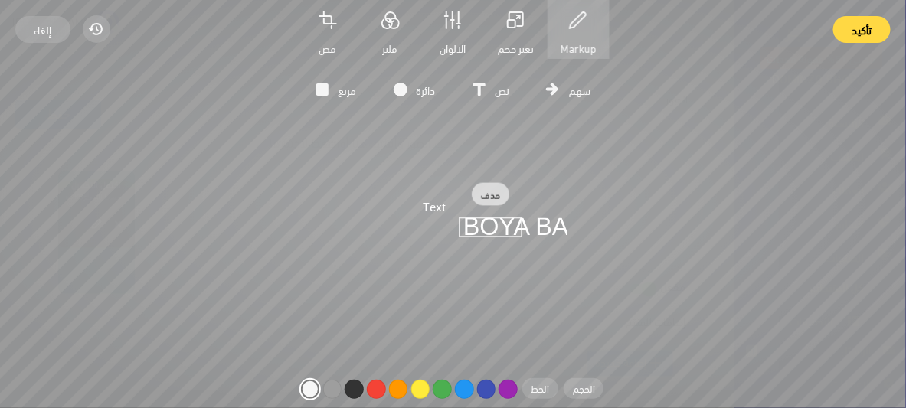
click at [364, 404] on div "أبيض فضي أسود أحمر برتقالي أصفر أخضر أزرق بنفسجي أرجواني أسلوب ملئ داخلي الخطوط…" at bounding box center [452, 388] width 880 height 40
click at [378, 390] on label "أحمر" at bounding box center [376, 389] width 19 height 19
click at [0, 0] on input "أحمر" at bounding box center [0, 0] width 0 height 0
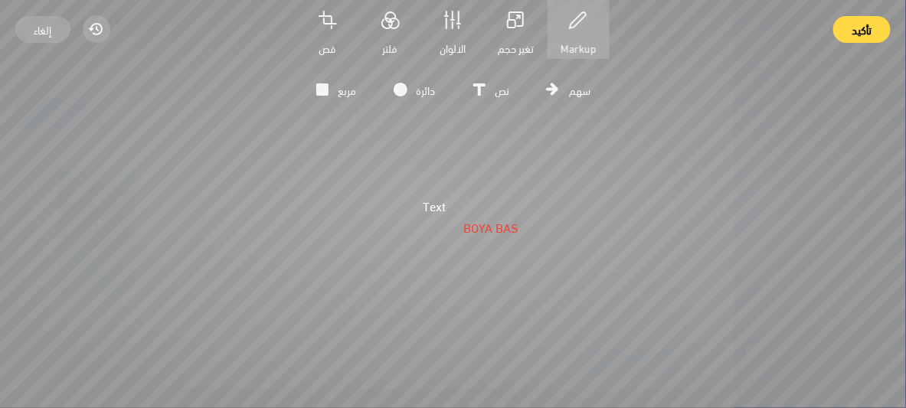
drag, startPoint x: 547, startPoint y: 230, endPoint x: 511, endPoint y: 233, distance: 35.3
click at [511, 233] on icon "BOYA BAS Text" at bounding box center [453, 263] width 906 height 408
click at [499, 225] on text "BOYA BAS" at bounding box center [490, 227] width 55 height 22
click at [512, 230] on icon "BOYA BAS Text" at bounding box center [453, 263] width 906 height 408
click at [513, 230] on text "BOYA BAS" at bounding box center [490, 227] width 55 height 22
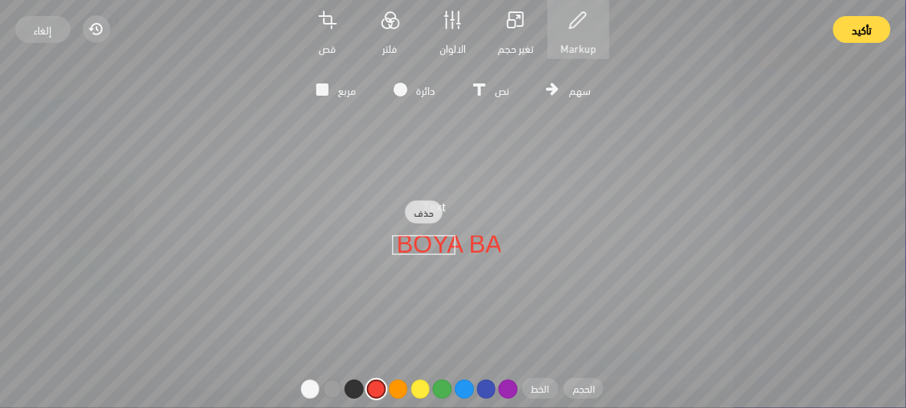
click at [448, 247] on text "BOYA BAS" at bounding box center [424, 244] width 55 height 22
click at [546, 388] on span "الخط" at bounding box center [540, 388] width 18 height 20
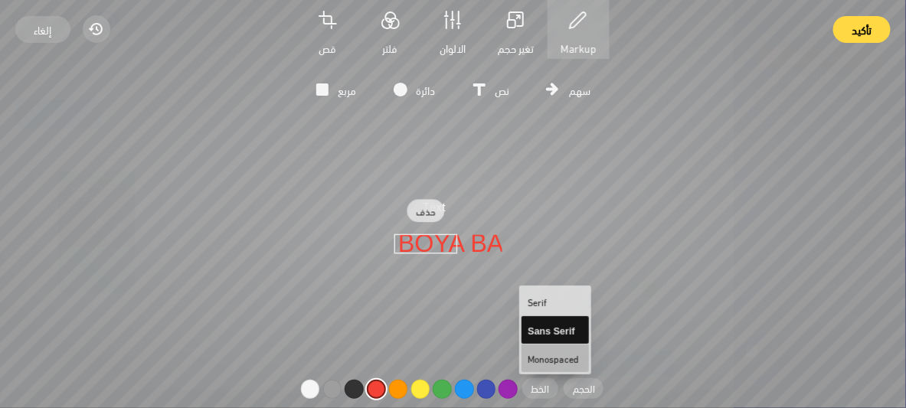
click at [550, 345] on span "Monospaced" at bounding box center [552, 358] width 51 height 28
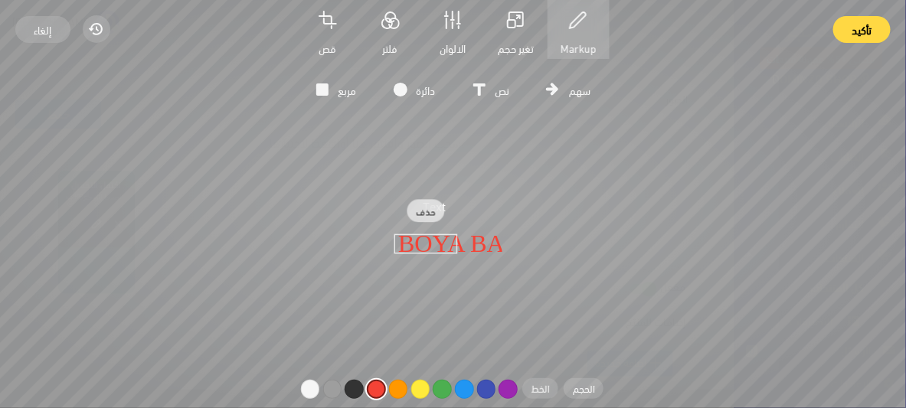
click at [540, 383] on span "الخط" at bounding box center [540, 388] width 18 height 20
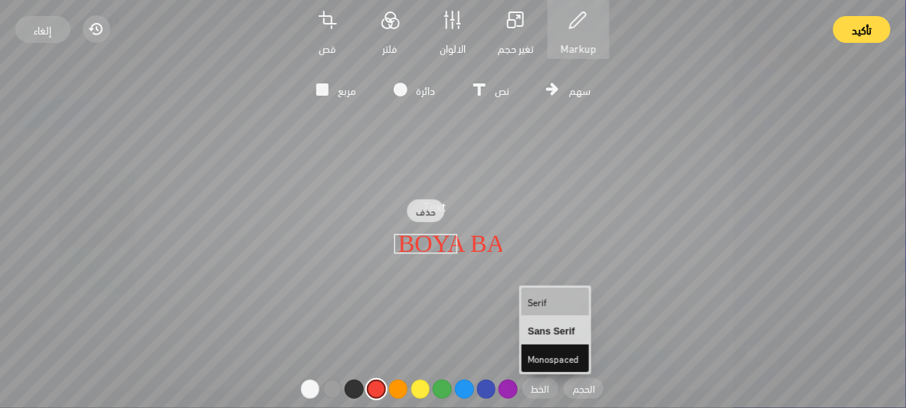
click at [539, 301] on span "Serif" at bounding box center [536, 301] width 19 height 18
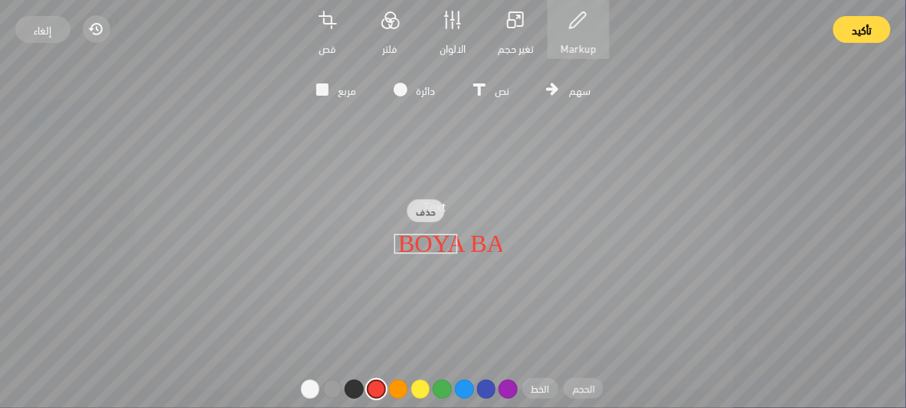
click at [589, 384] on span "الحجم" at bounding box center [584, 388] width 22 height 20
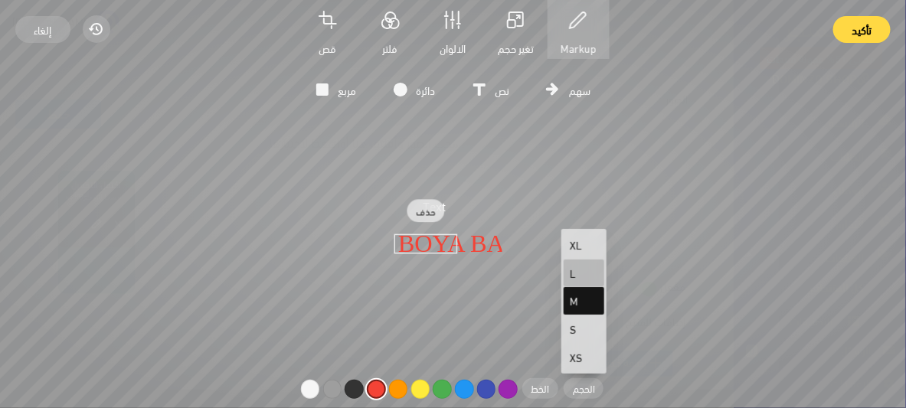
click at [583, 276] on span "L" at bounding box center [581, 273] width 25 height 28
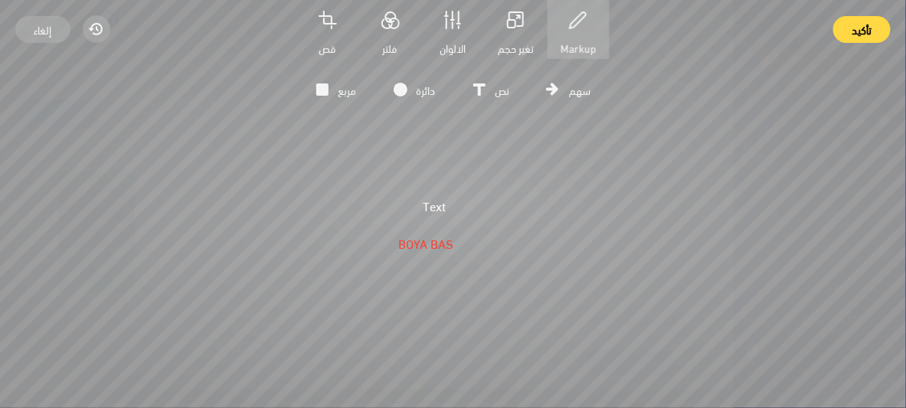
drag, startPoint x: 485, startPoint y: 246, endPoint x: 454, endPoint y: 247, distance: 31.4
click at [454, 247] on icon "BOYA BAS Text" at bounding box center [453, 263] width 906 height 408
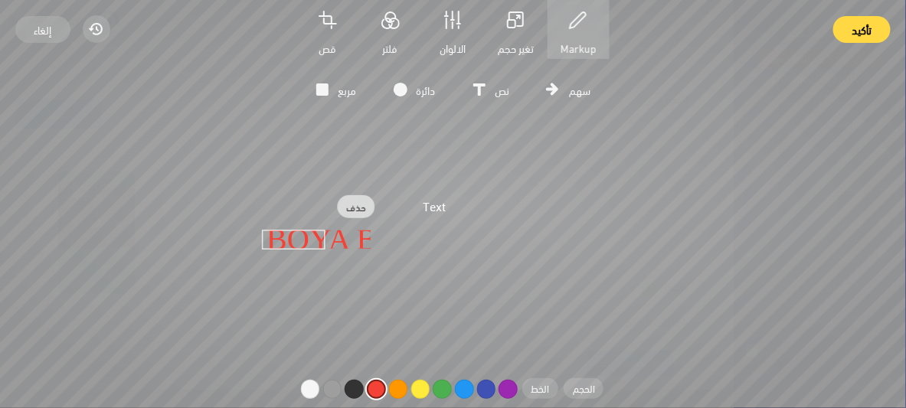
click at [308, 234] on text "BOYA BAS" at bounding box center [293, 238] width 55 height 22
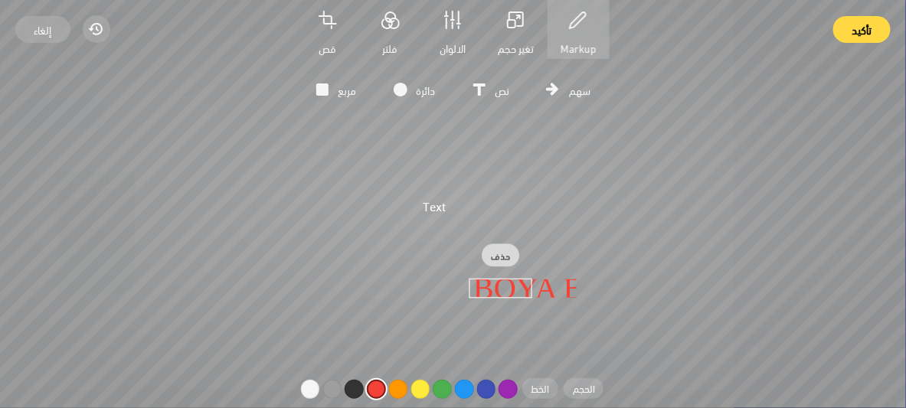
click at [514, 279] on text "BOYA BAS" at bounding box center [501, 286] width 55 height 22
click at [491, 245] on button "حذف" at bounding box center [500, 249] width 38 height 24
type input "Text"
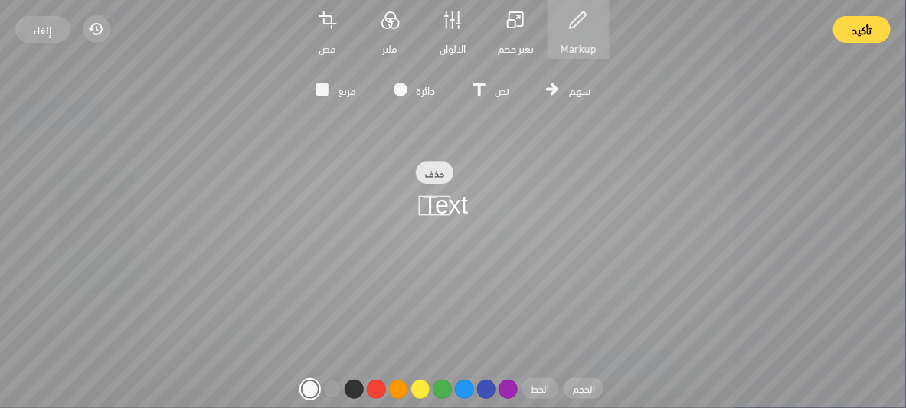
click at [432, 171] on button "حذف" at bounding box center [435, 173] width 38 height 24
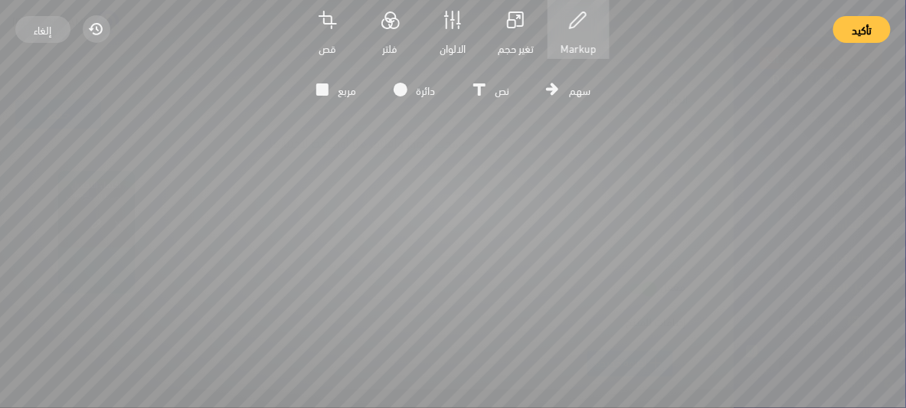
click at [848, 24] on button "تأكيد" at bounding box center [861, 29] width 57 height 27
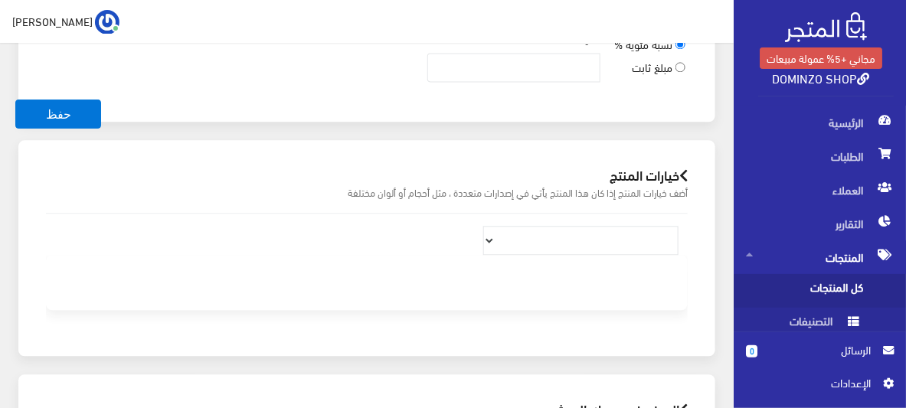
scroll to position [979, 0]
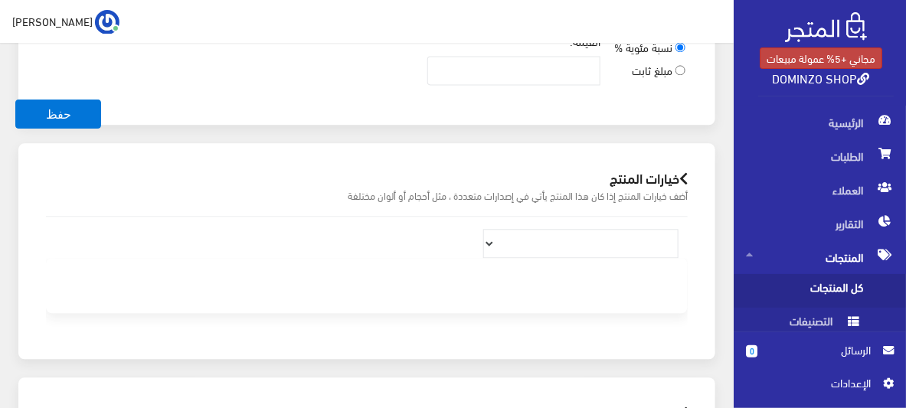
click at [858, 57] on link "مجاني +5% عمولة مبيعات" at bounding box center [820, 57] width 122 height 21
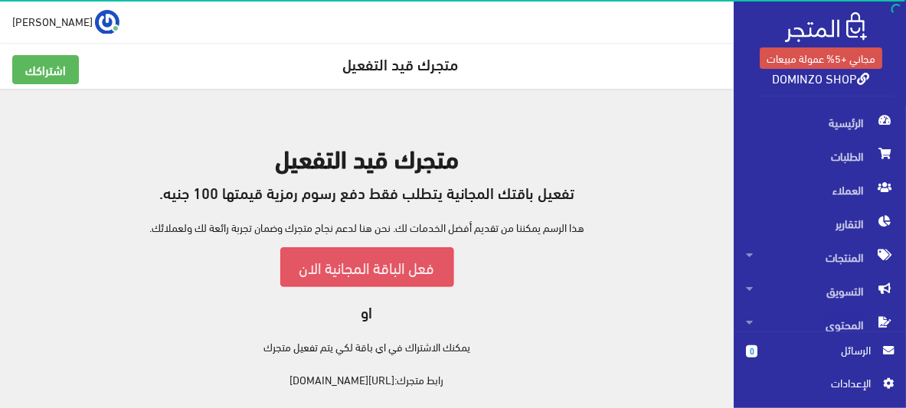
click at [378, 258] on link "فعل الباقة المجانية الان" at bounding box center [367, 266] width 174 height 39
